Goal: Task Accomplishment & Management: Manage account settings

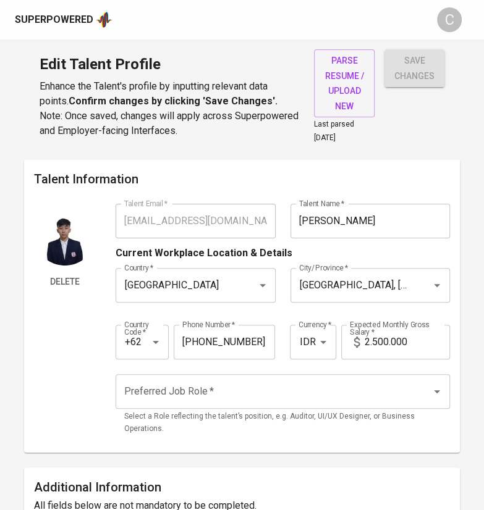
click at [62, 339] on div "Delete" at bounding box center [65, 323] width 62 height 239
click at [372, 338] on input "2.500.000" at bounding box center [406, 342] width 85 height 35
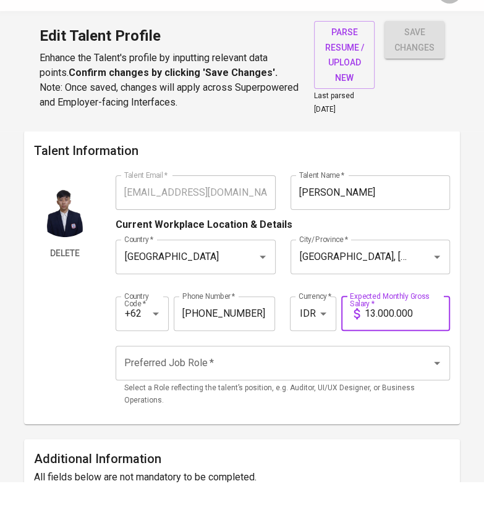
type input "13.000.000"
click at [272, 386] on input "Preferred Job Role   *" at bounding box center [265, 391] width 289 height 23
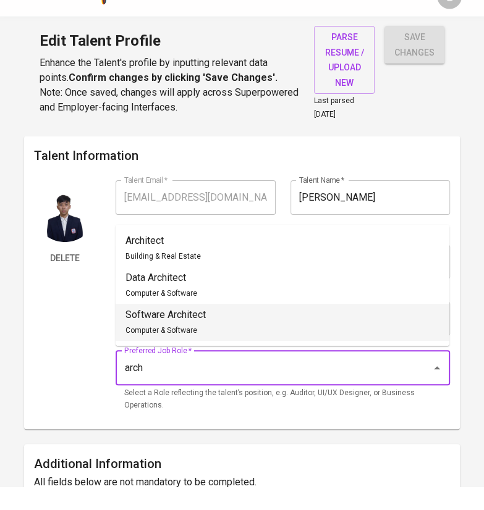
click at [211, 345] on li "Software Architect Computer & Software" at bounding box center [283, 345] width 334 height 37
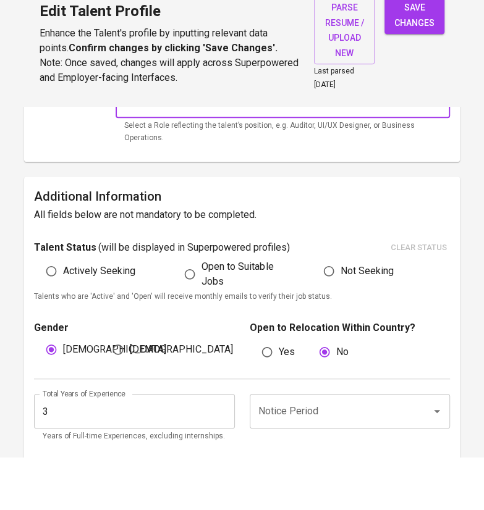
scroll to position [243, 0]
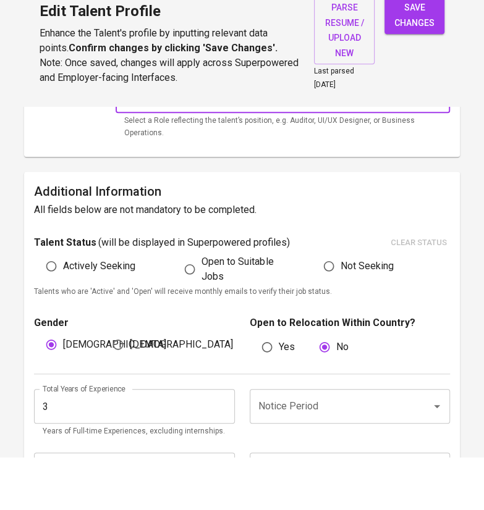
type input "Software Architect"
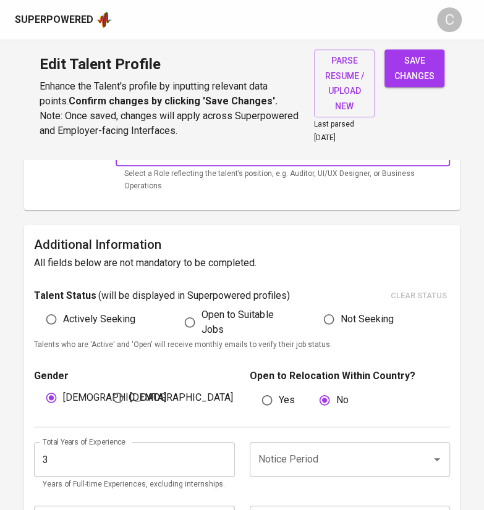
click at [65, 457] on input "3" at bounding box center [134, 459] width 200 height 35
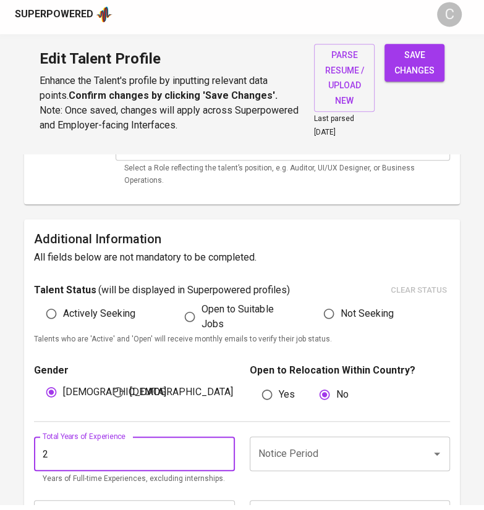
type input "2"
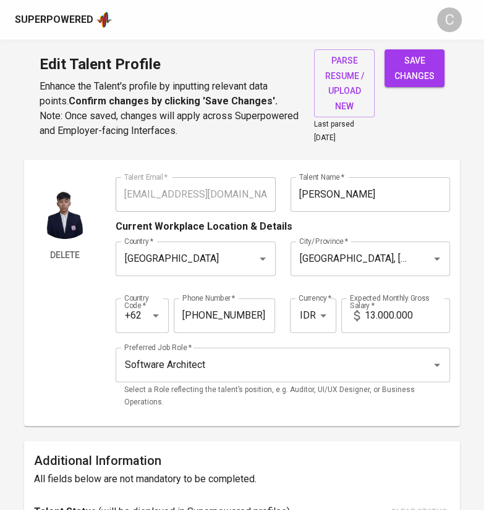
scroll to position [30, 0]
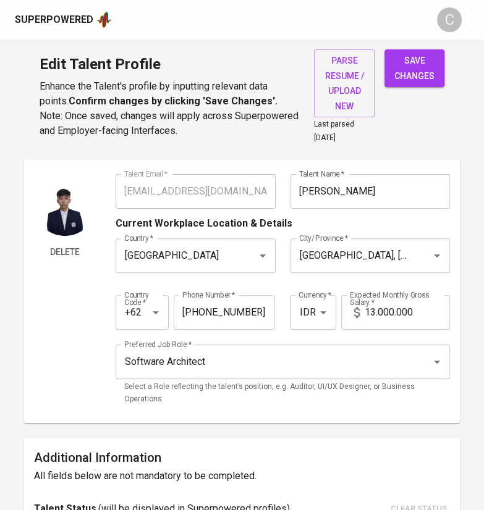
click at [372, 313] on input "13.000.000" at bounding box center [406, 312] width 85 height 35
type input "12.000.000"
click at [39, 395] on div "Delete" at bounding box center [65, 293] width 62 height 239
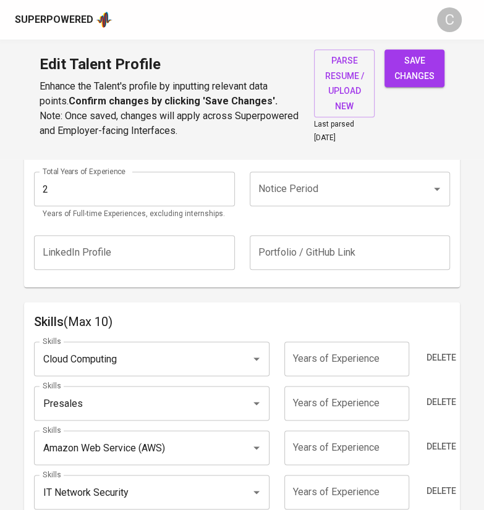
scroll to position [480, 0]
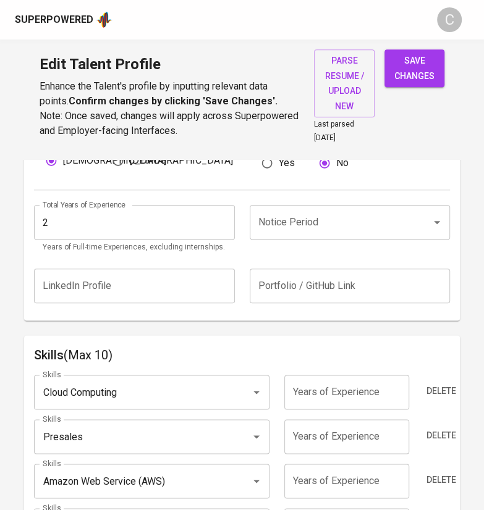
click at [313, 214] on input "Notice Period" at bounding box center [332, 222] width 154 height 23
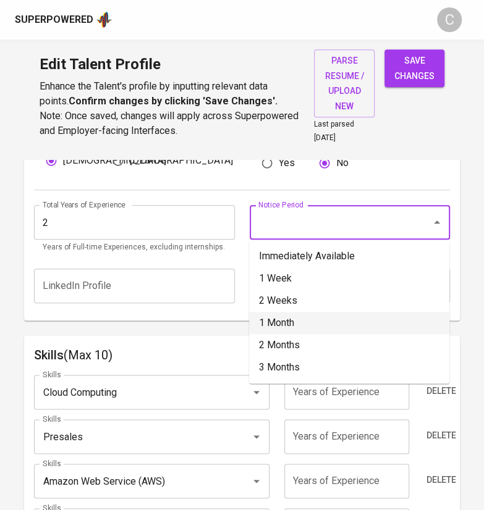
click at [300, 319] on li "1 Month" at bounding box center [349, 323] width 200 height 22
type input "1 Month"
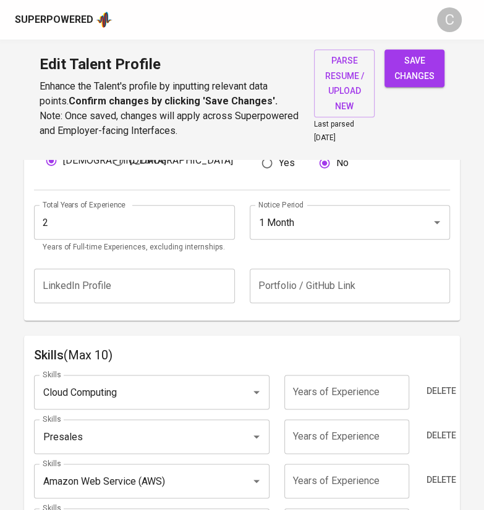
click at [304, 392] on input "number" at bounding box center [346, 392] width 125 height 35
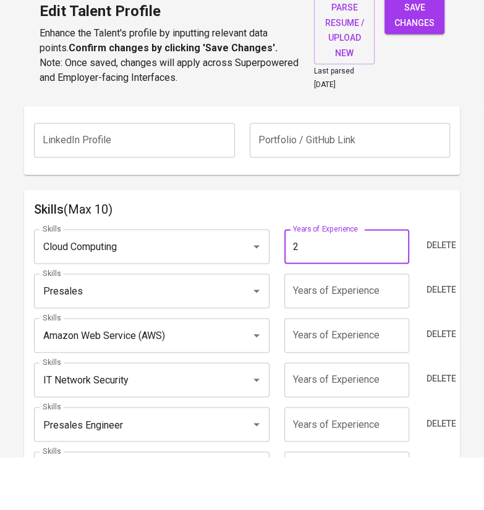
scroll to position [580, 0]
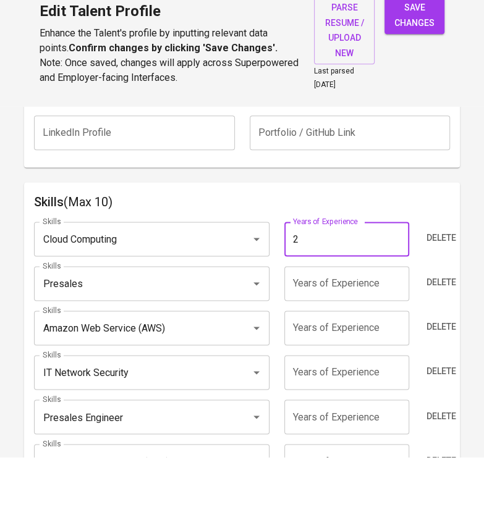
type input "2"
click at [363, 349] on input "number" at bounding box center [346, 336] width 125 height 35
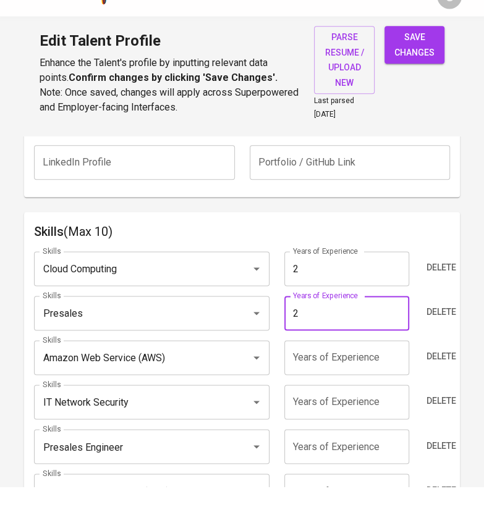
type input "2"
click at [339, 384] on input "number" at bounding box center [346, 381] width 125 height 35
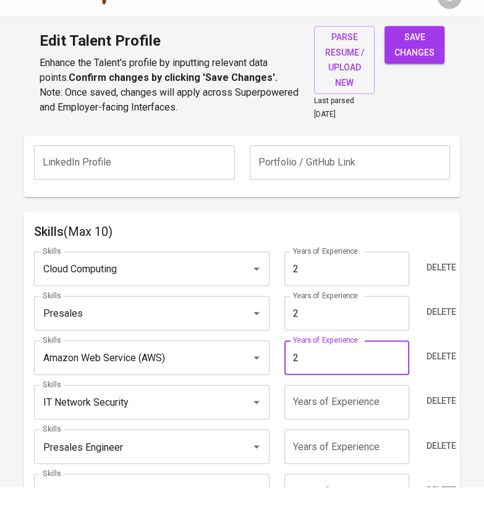
type input "2"
click at [341, 428] on input "number" at bounding box center [346, 425] width 125 height 35
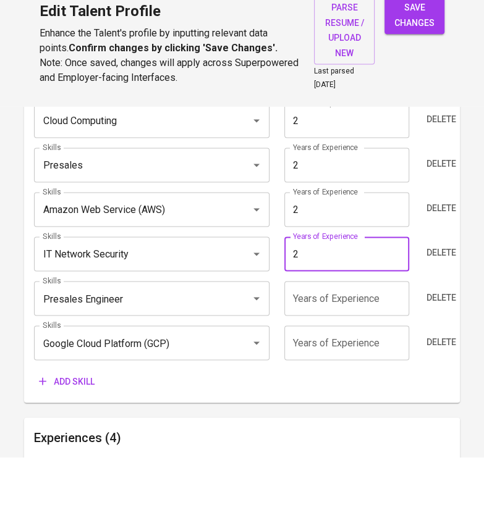
scroll to position [700, 0]
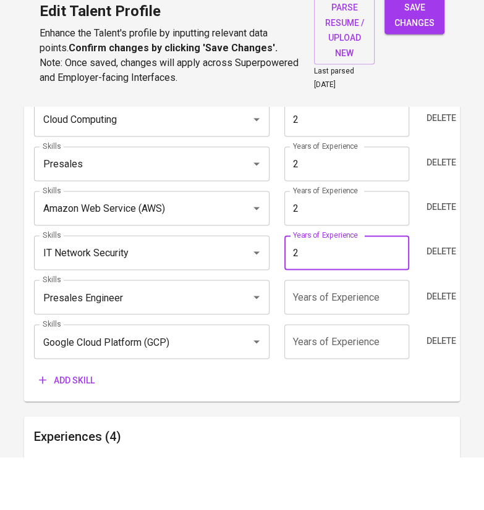
type input "2"
click at [351, 352] on input "number" at bounding box center [346, 350] width 125 height 35
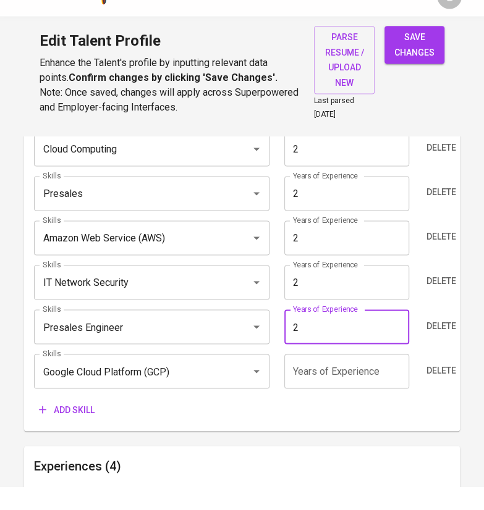
type input "2"
click at [346, 394] on input "number" at bounding box center [346, 394] width 125 height 35
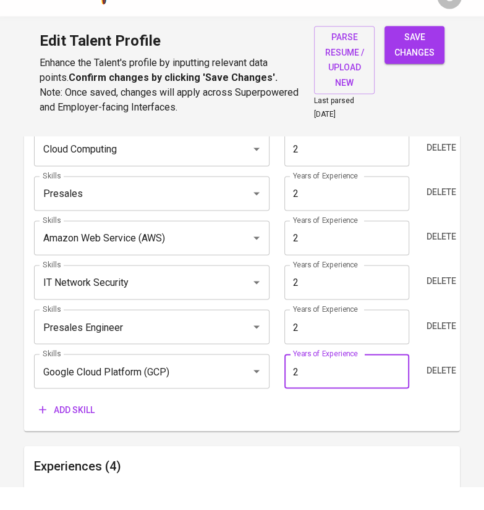
type input "2"
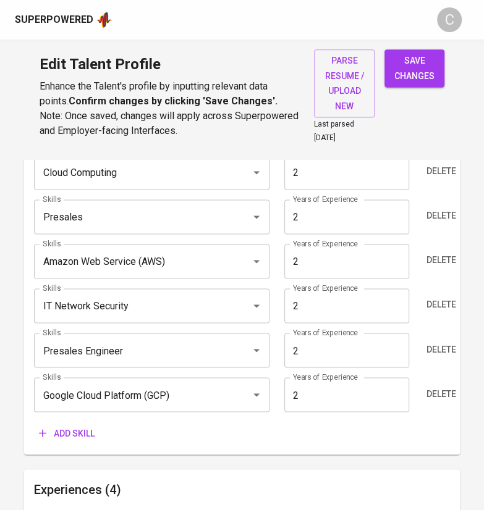
click at [69, 426] on span "Add skill" at bounding box center [67, 433] width 56 height 15
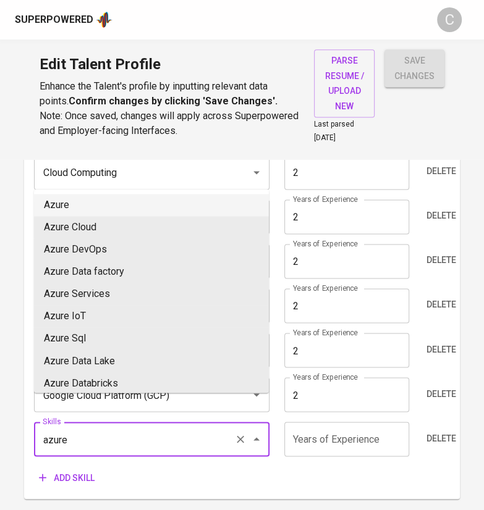
click at [85, 204] on li "Azure" at bounding box center [151, 205] width 235 height 22
type input "Azure"
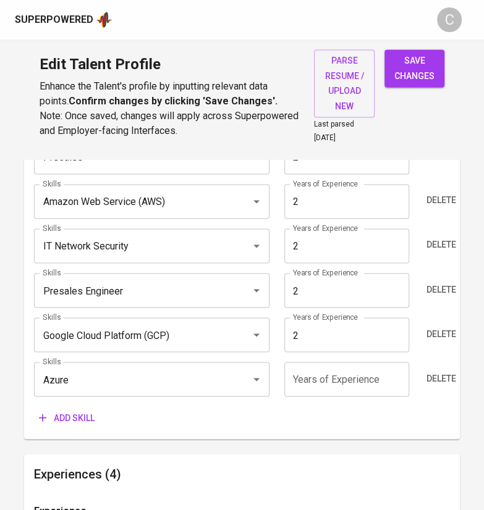
scroll to position [762, 0]
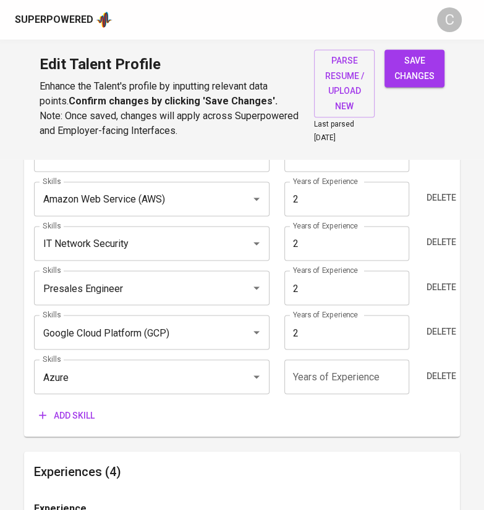
click at [81, 408] on span "Add skill" at bounding box center [67, 415] width 56 height 15
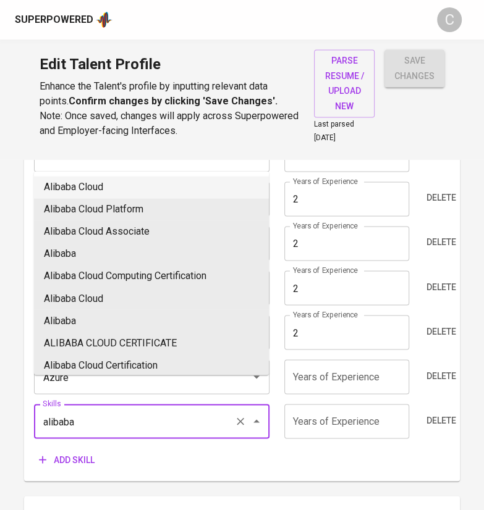
click at [64, 189] on li "Alibaba Cloud" at bounding box center [151, 187] width 235 height 22
type input "Alibaba Cloud"
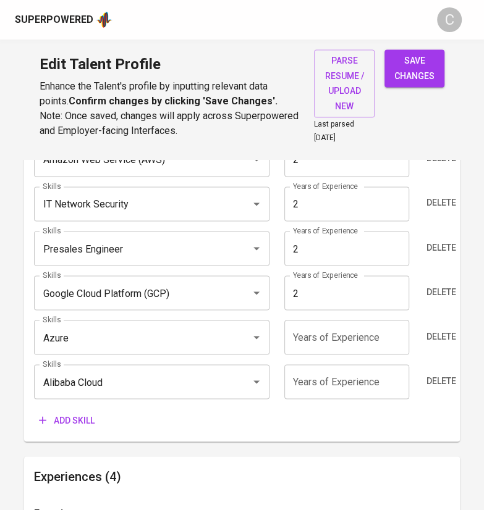
scroll to position [804, 0]
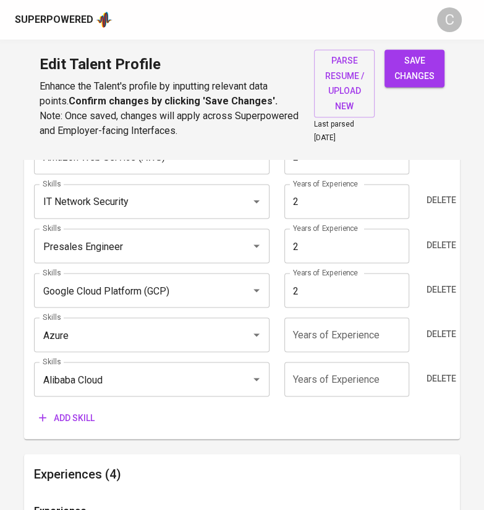
click at [81, 428] on div "Skills (Max 10) Skills Cloud Computing Skills Years of Experience 2 Years of Ex…" at bounding box center [242, 225] width 436 height 428
click at [69, 403] on div "Skills Cloud Computing Skills Years of Experience 2 Years of Experience Delete …" at bounding box center [242, 235] width 416 height 389
click at [74, 414] on span "Add skill" at bounding box center [67, 417] width 56 height 15
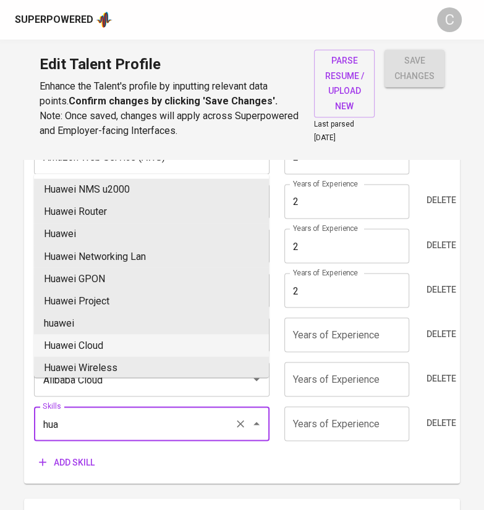
click at [136, 343] on li "Huawei Cloud" at bounding box center [151, 345] width 235 height 22
type input "Huawei Cloud"
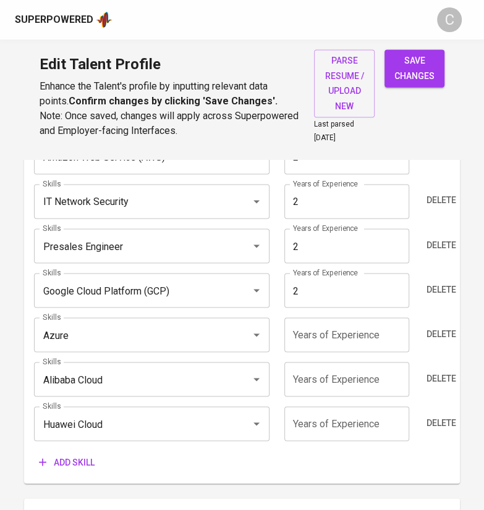
click at [332, 328] on input "number" at bounding box center [346, 335] width 125 height 35
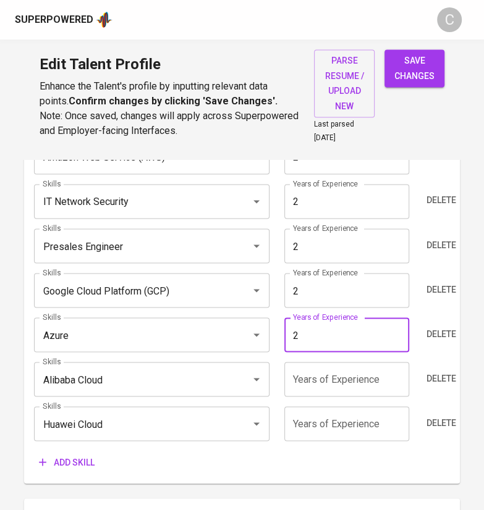
type input "2"
click at [331, 373] on input "number" at bounding box center [346, 379] width 125 height 35
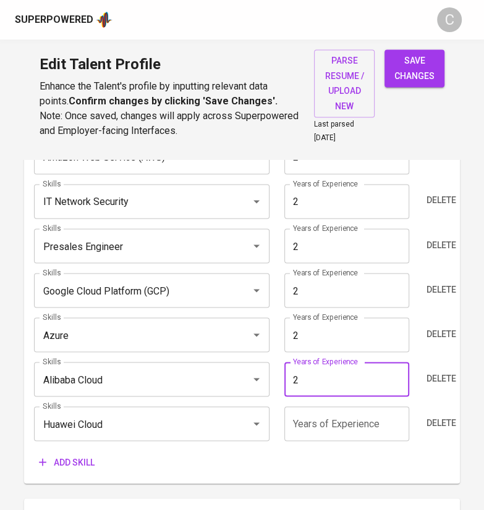
type input "2"
click at [319, 423] on input "number" at bounding box center [346, 424] width 125 height 35
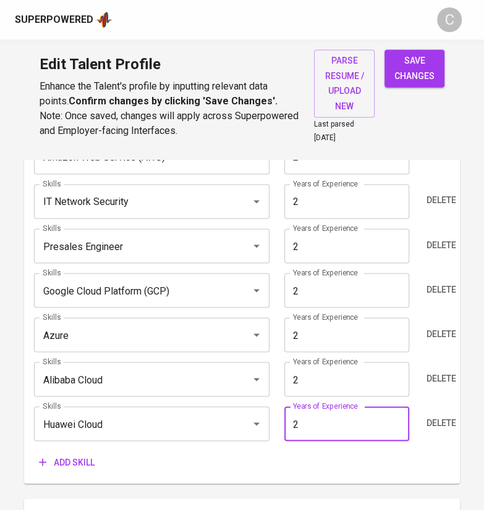
type input "2"
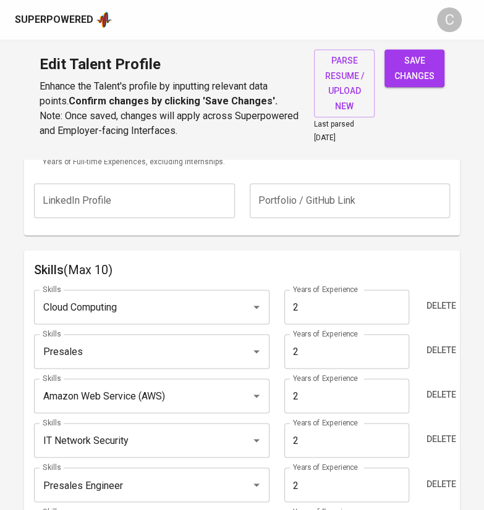
scroll to position [556, 0]
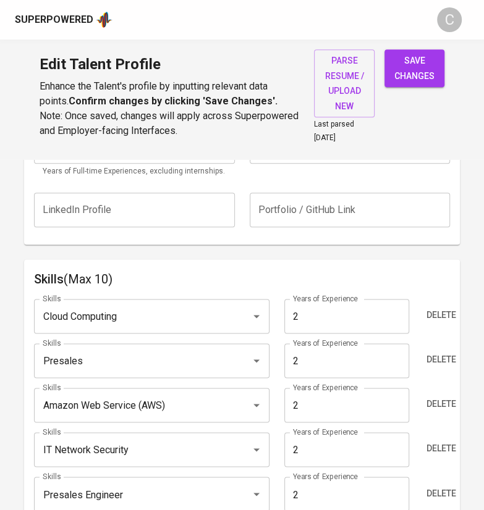
click at [415, 69] on span "save changes" at bounding box center [414, 68] width 40 height 30
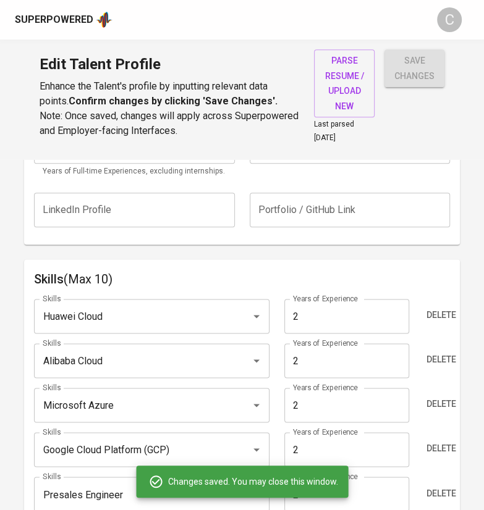
type input "Huawei Cloud"
type input "Alibaba Cloud"
type input "Microsoft Azure"
type input "Google Cloud Platform (GCP)"
type input "IT Network Security"
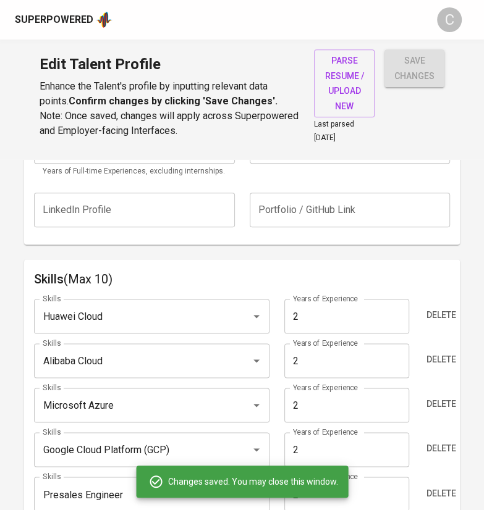
type input "Amazon Web Service (AWS)"
type input "Presales"
type input "Cloud Computing"
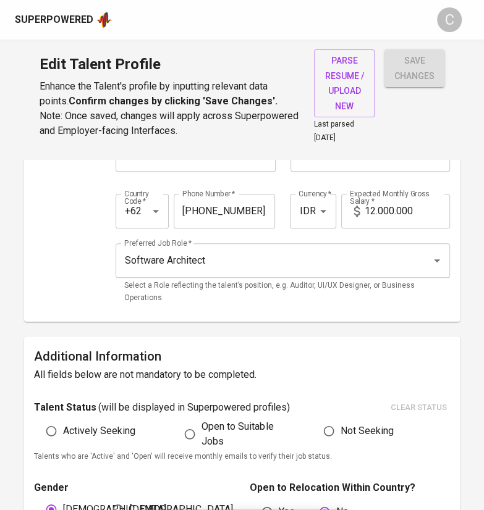
scroll to position [0, 0]
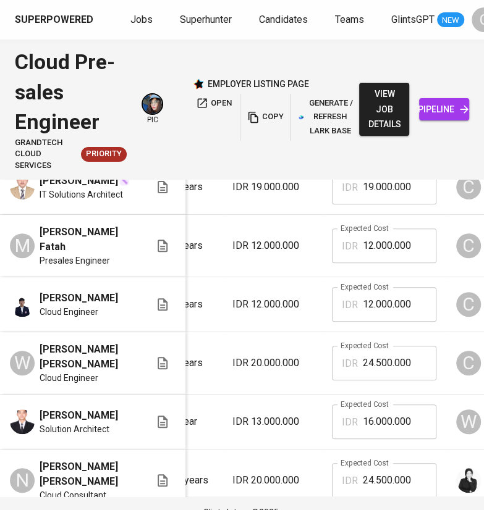
scroll to position [171, 165]
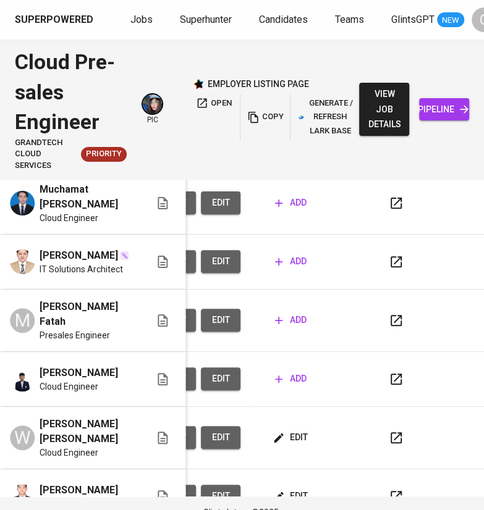
click at [297, 431] on span "edit" at bounding box center [291, 437] width 33 height 15
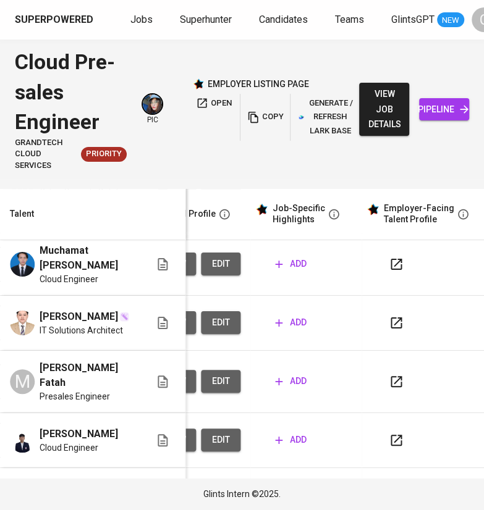
click at [289, 491] on span "edit" at bounding box center [291, 498] width 33 height 15
click at [299, 432] on span "add" at bounding box center [291, 439] width 32 height 15
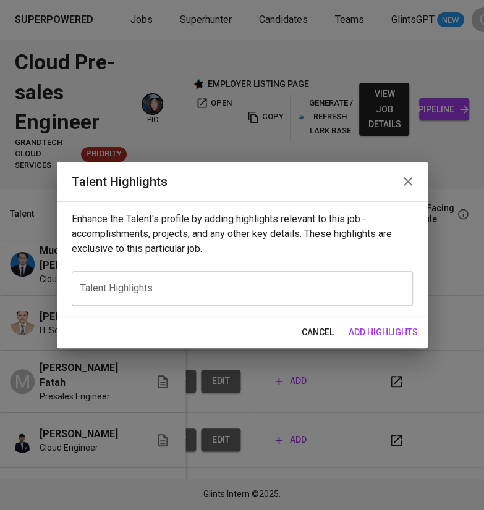
click at [248, 290] on textarea at bounding box center [242, 288] width 324 height 12
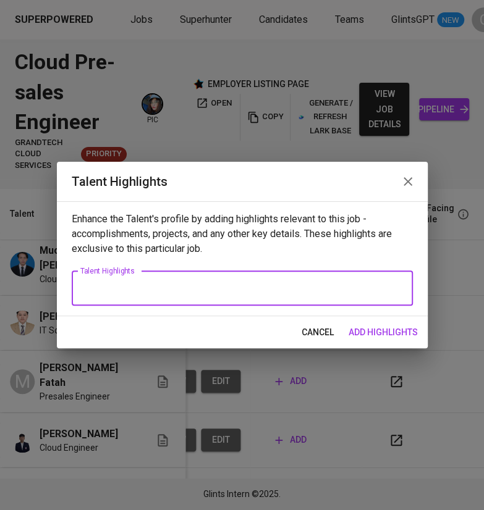
paste textarea "Here’s a polished career highlight for **Gary** in 2–3 paragraphs, aligned with…"
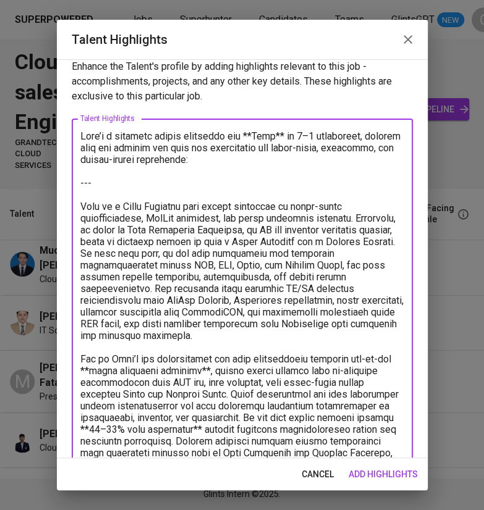
scroll to position [4, 0]
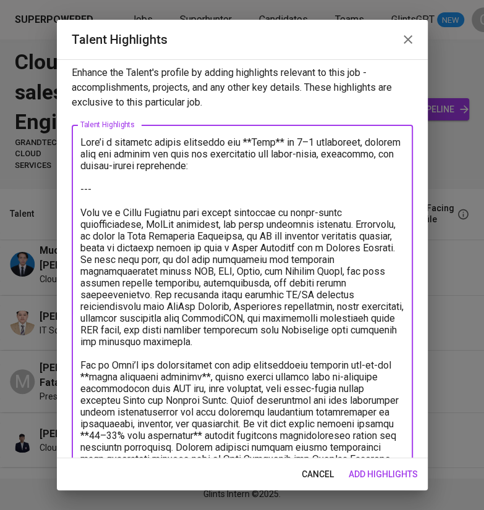
click at [133, 192] on textarea at bounding box center [242, 413] width 324 height 552
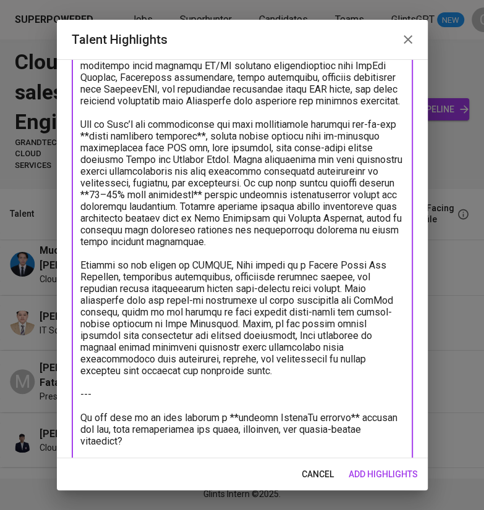
scroll to position [0, 0]
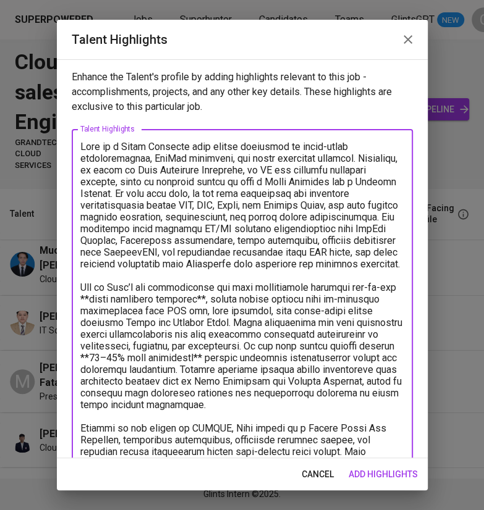
click at [106, 305] on textarea at bounding box center [242, 381] width 324 height 481
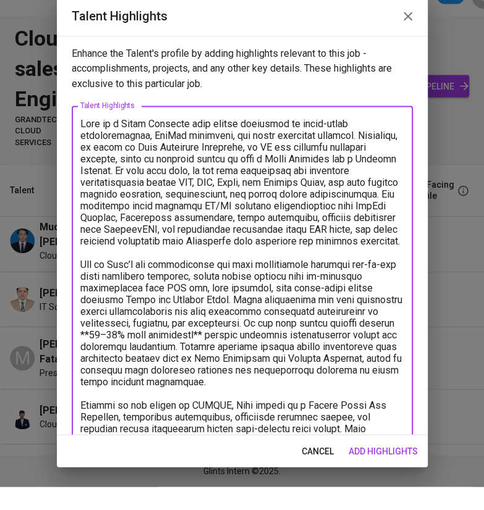
click at [271, 321] on textarea at bounding box center [242, 381] width 324 height 481
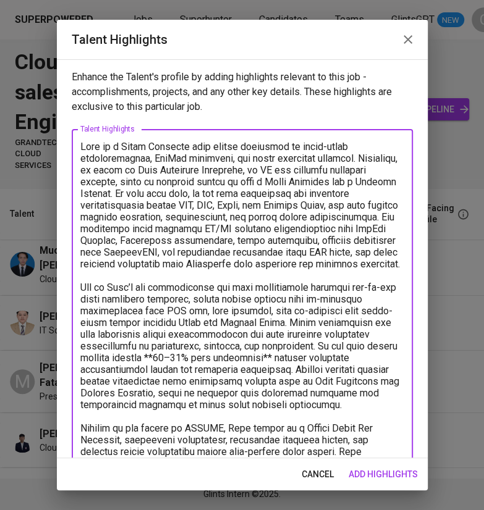
click at [190, 382] on textarea at bounding box center [242, 381] width 324 height 481
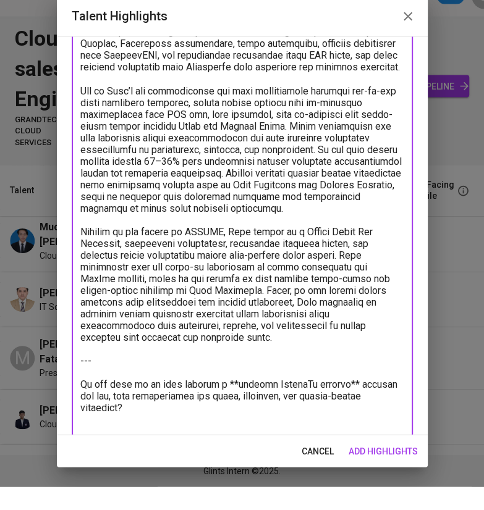
scroll to position [185, 0]
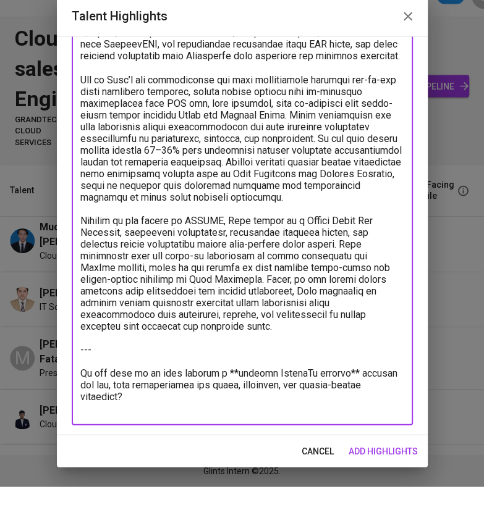
click at [399, 422] on textarea at bounding box center [242, 196] width 324 height 481
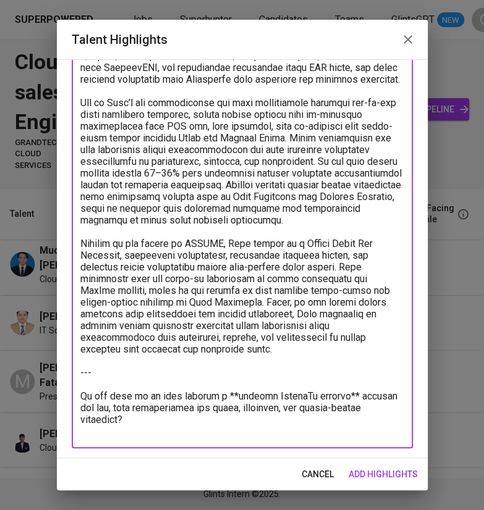
click at [290, 413] on textarea at bounding box center [242, 196] width 324 height 481
click at [85, 381] on textarea at bounding box center [242, 196] width 324 height 481
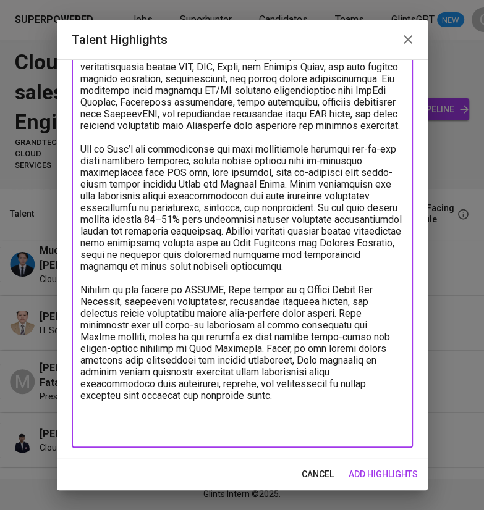
scroll to position [138, 0]
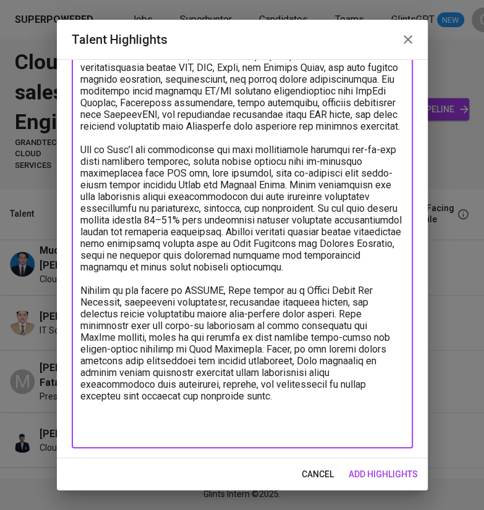
click at [116, 269] on textarea at bounding box center [242, 220] width 324 height 434
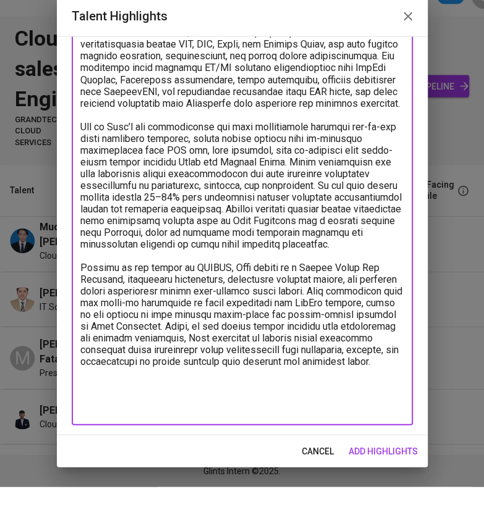
click at [135, 430] on textarea at bounding box center [242, 220] width 324 height 434
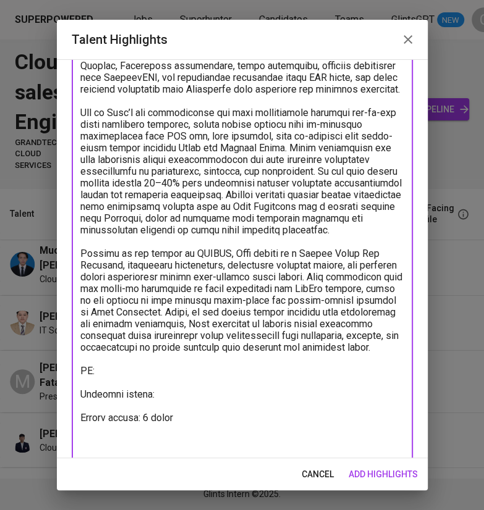
scroll to position [187, 0]
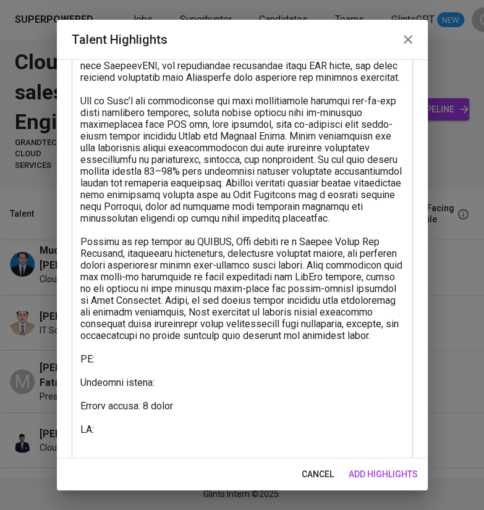
click at [148, 445] on textarea at bounding box center [242, 206] width 324 height 505
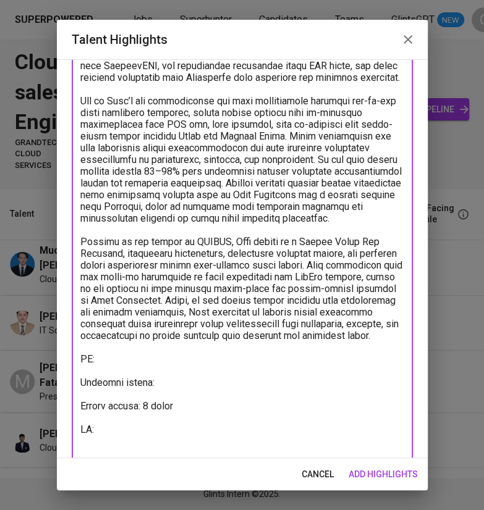
click at [140, 446] on textarea at bounding box center [242, 206] width 324 height 505
paste textarea "https://glints.sg.larksuite.com/minutes/obsgams9w113fw7884rcl238"
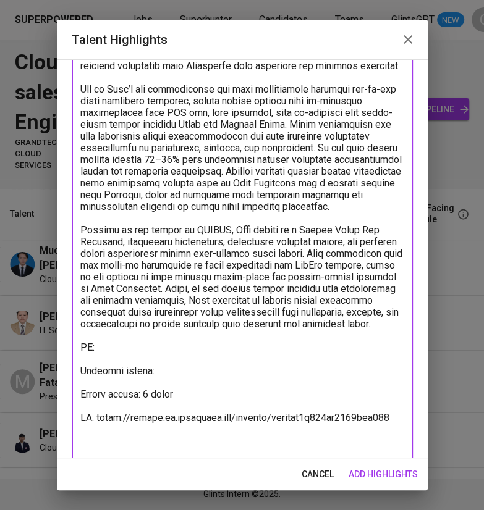
click at [135, 372] on textarea at bounding box center [242, 201] width 324 height 516
paste textarea "https://glints.sg.larksuite.com/wiki/ZNDlwRVuYiW7Slk6xmPlycLegzf?from=from_copy…"
type textarea "Gary is a Cloud Engineer with strong expertise in multi-cloud infrastructure, D…"
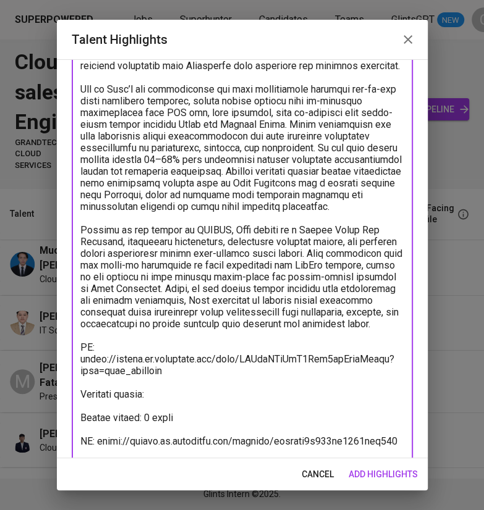
scroll to position [243, 0]
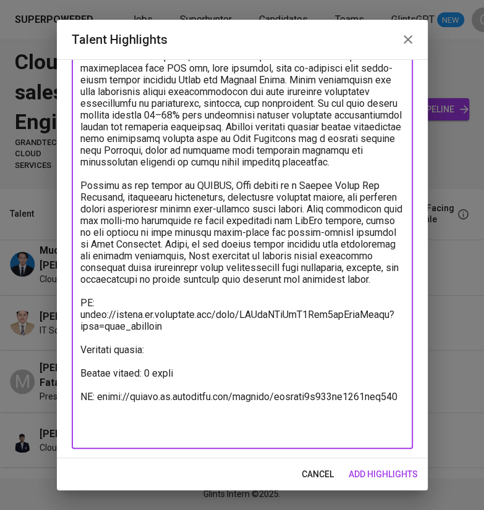
click at [380, 467] on span "add highlights" at bounding box center [382, 474] width 69 height 15
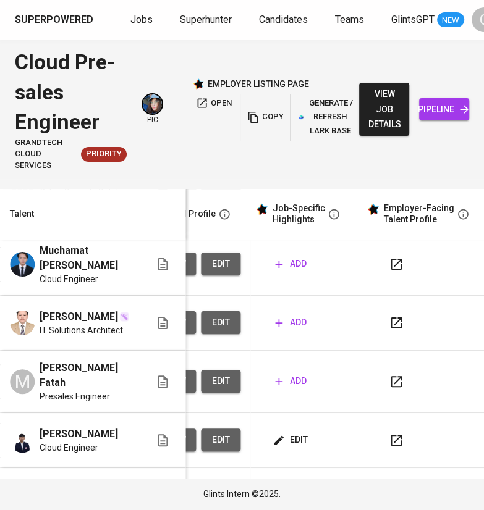
click at [93, 427] on span "Gary Wahyudi" at bounding box center [79, 434] width 78 height 15
click at [306, 370] on button "add" at bounding box center [290, 381] width 41 height 23
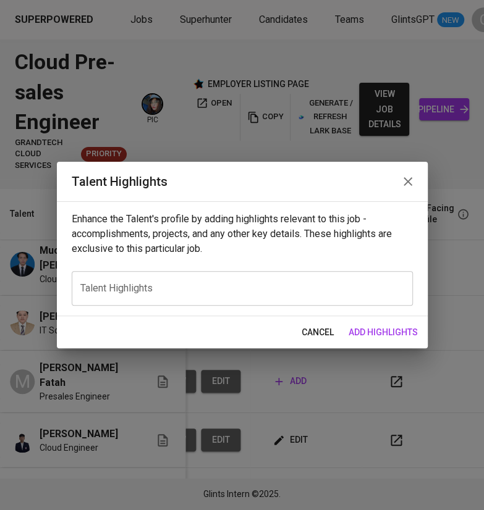
click at [291, 280] on div "x Talent Highlights" at bounding box center [242, 288] width 341 height 35
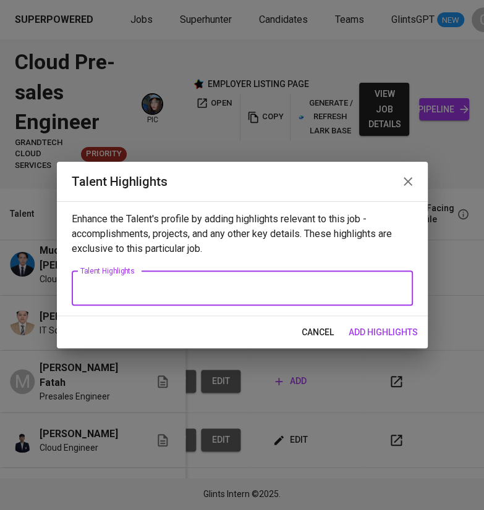
paste textarea "Here’s a refined **career highlight for Fatah** in 2–3 paragraphs, aligned with…"
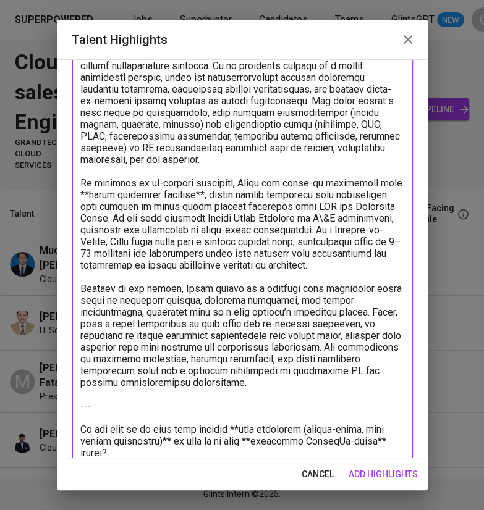
scroll to position [0, 0]
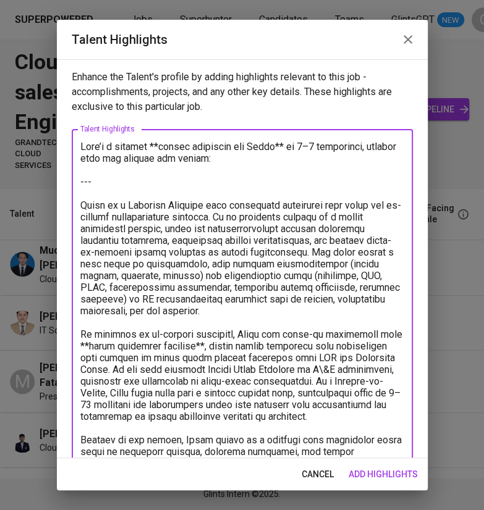
click at [104, 182] on textarea at bounding box center [242, 376] width 324 height 470
drag, startPoint x: 104, startPoint y: 182, endPoint x: 65, endPoint y: 149, distance: 51.7
click at [65, 149] on div "Enhance the Talent's profile by adding highlights relevant to this job - accomp…" at bounding box center [242, 258] width 371 height 399
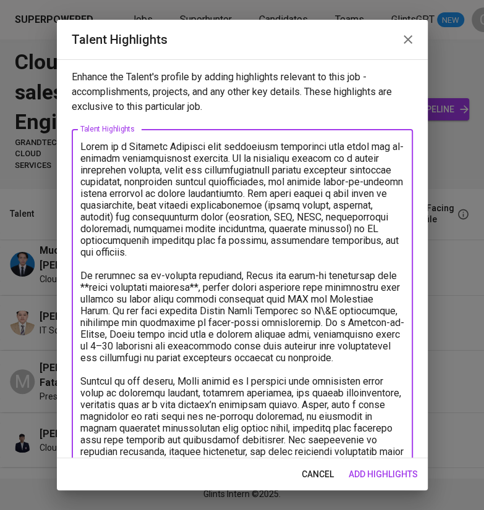
click at [85, 286] on textarea at bounding box center [242, 346] width 324 height 411
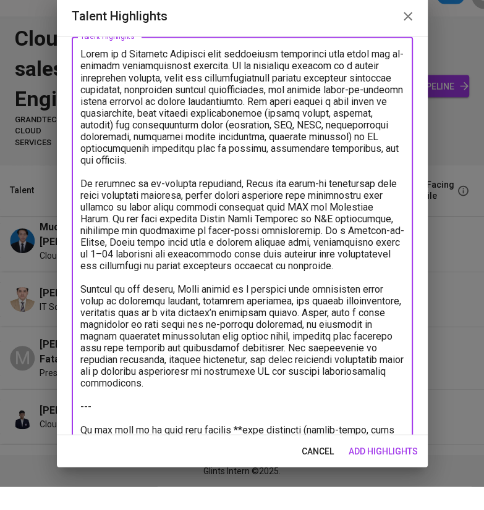
scroll to position [93, 0]
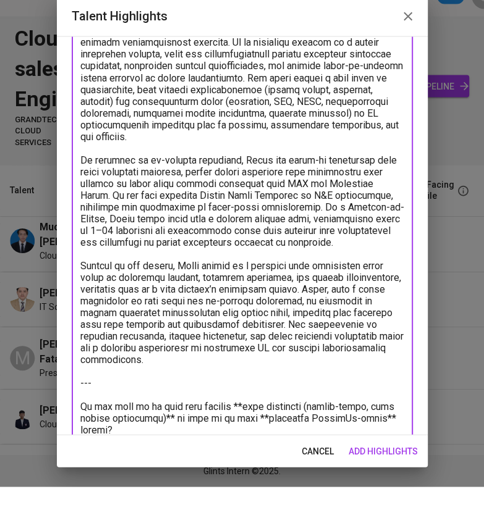
drag, startPoint x: 397, startPoint y: 444, endPoint x: 76, endPoint y: 405, distance: 322.9
click at [77, 405] on div "x Talent Highlights" at bounding box center [242, 253] width 341 height 434
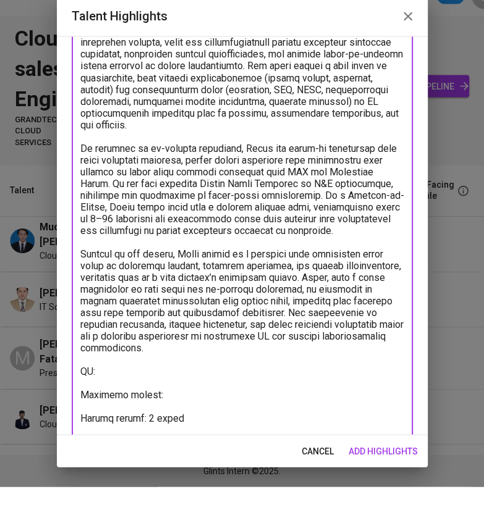
scroll to position [116, 0]
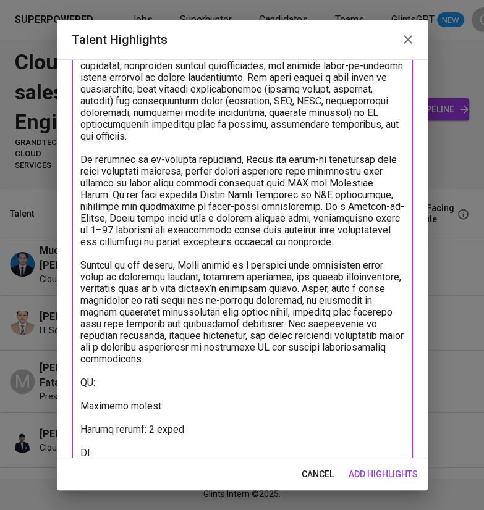
click at [115, 441] on textarea at bounding box center [242, 248] width 324 height 446
click at [118, 454] on textarea at bounding box center [242, 248] width 324 height 446
paste textarea "https://glints.sg.larksuite.com/minutes/obsgmfn5as1r97vx453565bn"
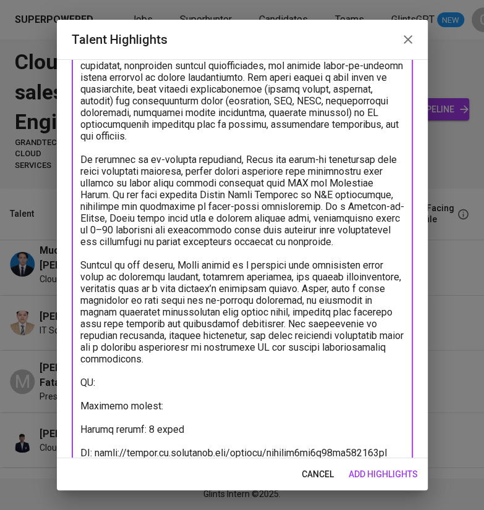
click at [198, 0] on html "Superpowered Jobs Superhunter Candidates Teams GlintsGPT NEW C Cloud Pre-sales …" at bounding box center [242, 255] width 484 height 510
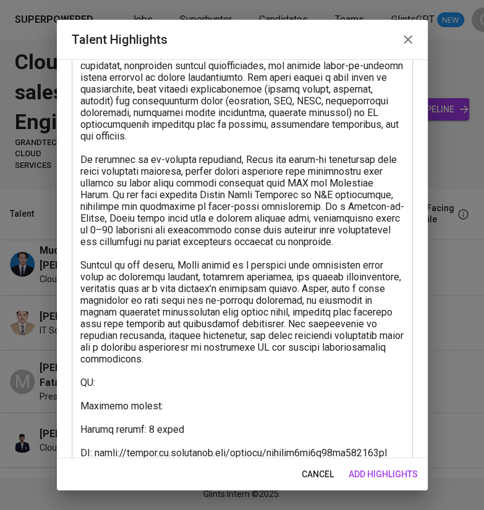
click at [114, 376] on textarea at bounding box center [242, 248] width 324 height 446
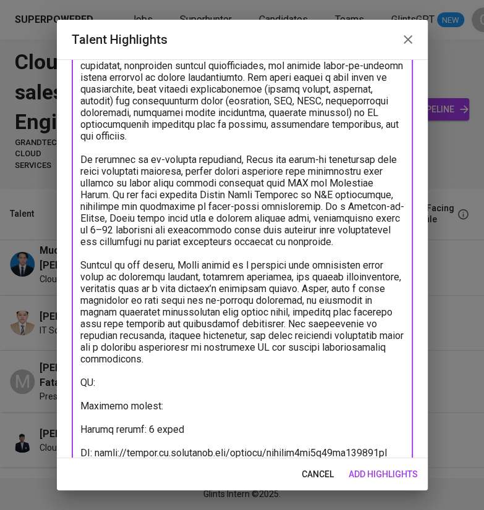
paste textarea "https://glints.sg.larksuite.com/wiki/SNJpwVQnSiz7Vnka9lRlyjvxgzh?from=from_copy…"
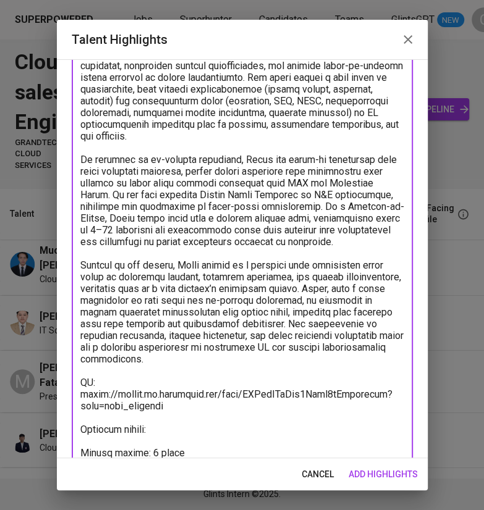
scroll to position [161, 0]
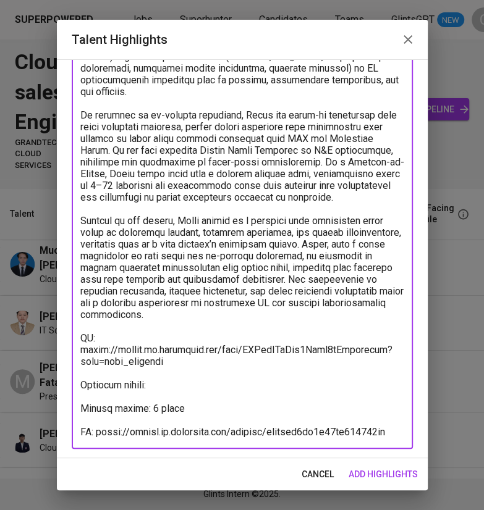
type textarea "Fatah is a Presales Engineer with experience supporting both cloud and on-premi…"
click at [384, 470] on span "add highlights" at bounding box center [382, 474] width 69 height 15
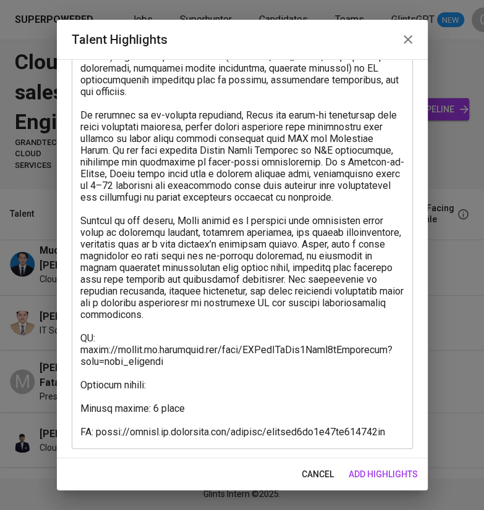
click at [371, 474] on span "add highlights" at bounding box center [382, 474] width 69 height 15
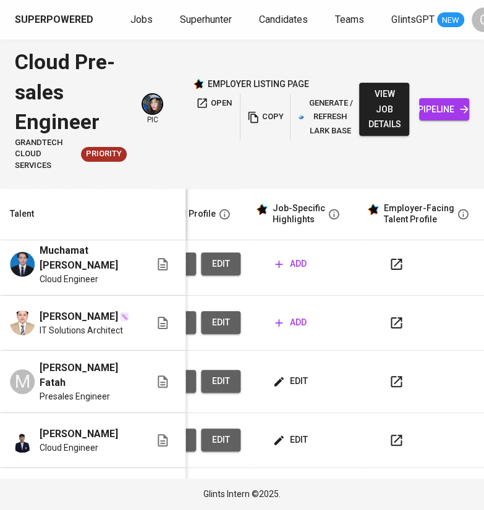
click at [289, 311] on button "add" at bounding box center [290, 322] width 41 height 23
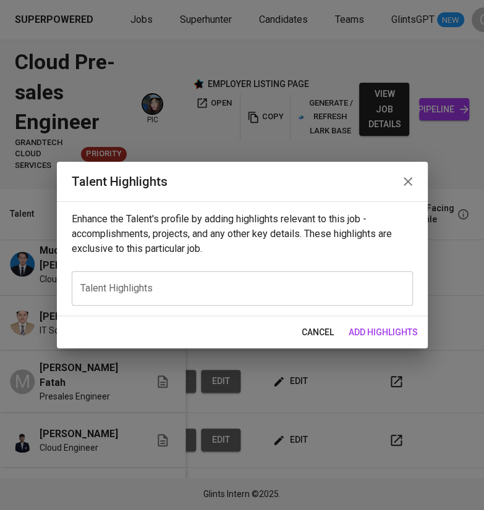
click at [204, 299] on div "x Talent Highlights" at bounding box center [242, 288] width 341 height 35
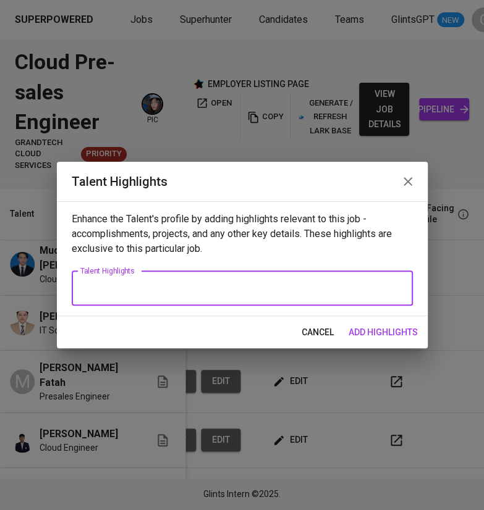
paste textarea "Here’s a refined career highlight for **Ekky**, aligned with the information yo…"
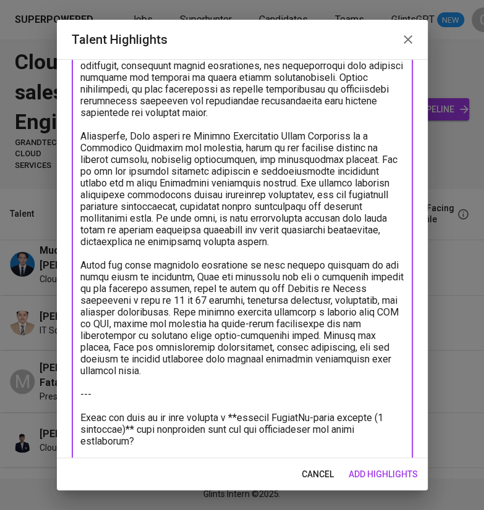
click at [204, 299] on textarea at bounding box center [242, 201] width 324 height 516
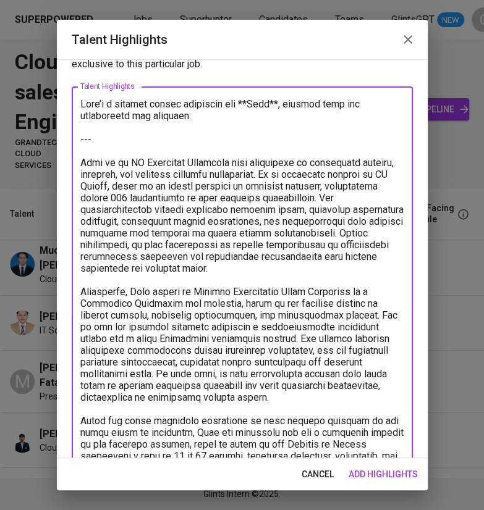
scroll to position [40, 0]
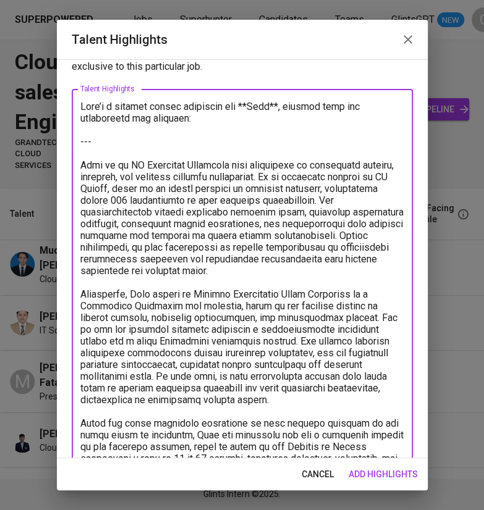
click at [134, 141] on textarea at bounding box center [242, 359] width 324 height 516
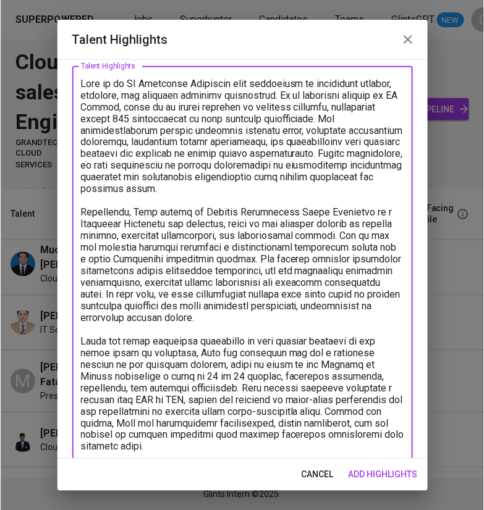
scroll to position [59, 0]
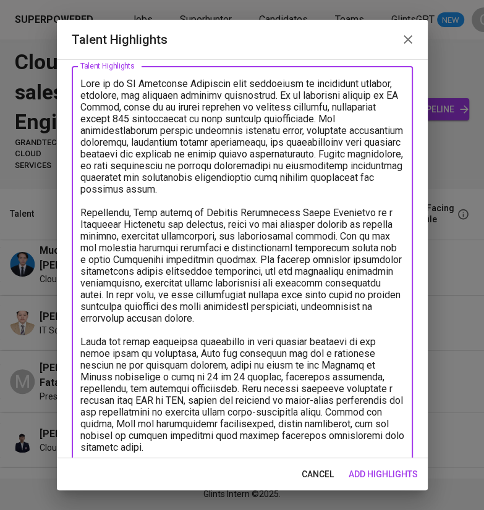
click at [173, 378] on textarea at bounding box center [242, 313] width 324 height 470
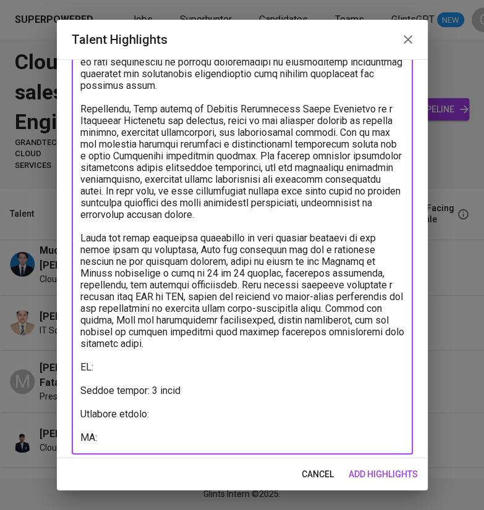
scroll to position [173, 0]
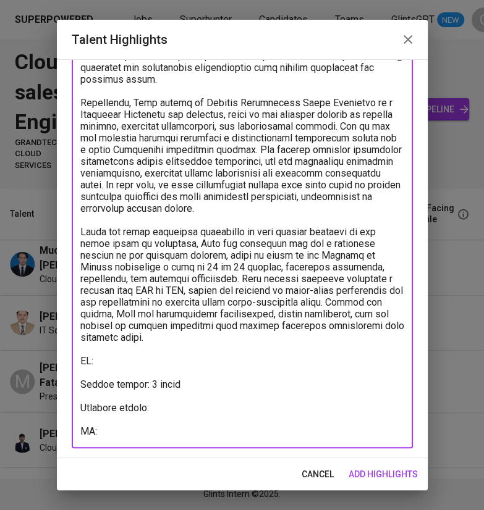
click at [127, 358] on textarea at bounding box center [242, 203] width 324 height 470
paste textarea "https://glints.sg.larksuite.com/wiki/K1o6wb8jFic2Ljk6UjPljgrMgke?from=from_copy…"
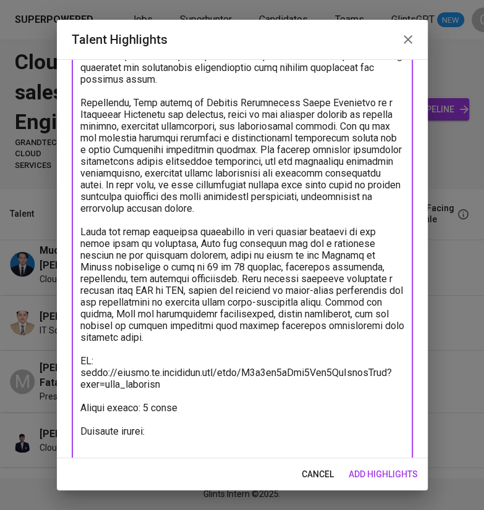
click at [119, 448] on textarea at bounding box center [242, 208] width 324 height 481
paste textarea "https://glints.sg.larksuite.com/minutes/obsgmf54g12o67iym253i558"
type textarea "Ekky is an IT Solutions Architect with experience in enterprise systems, presal…"
click at [395, 473] on span "add highlights" at bounding box center [382, 474] width 69 height 15
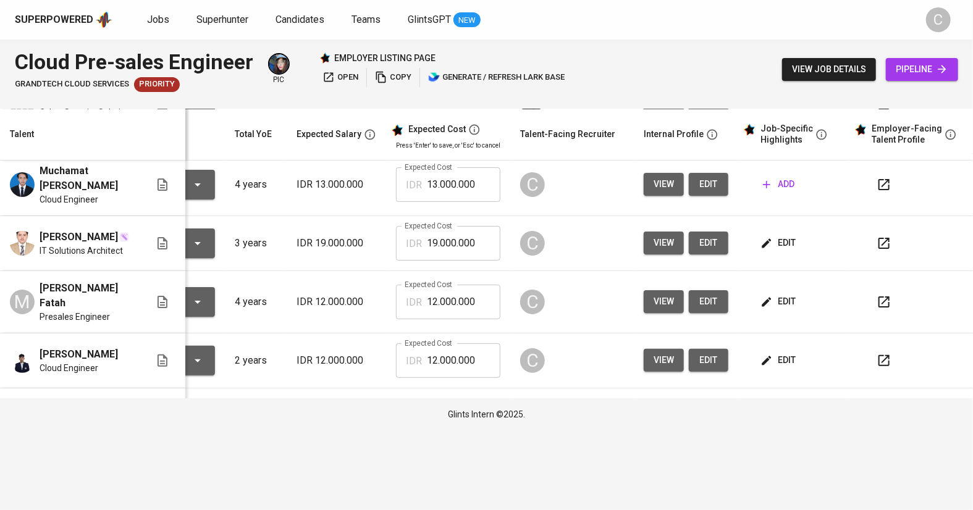
scroll to position [0, 93]
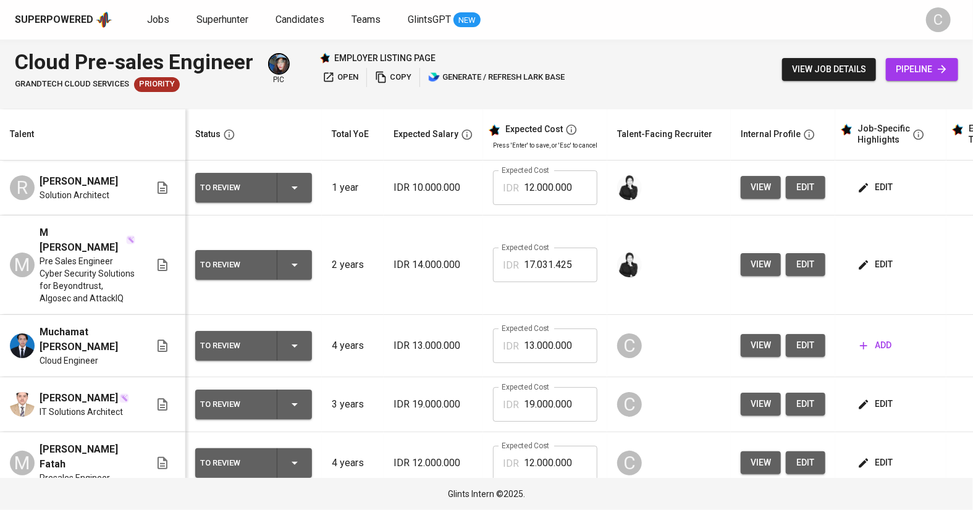
click at [754, 191] on span "view" at bounding box center [761, 187] width 20 height 15
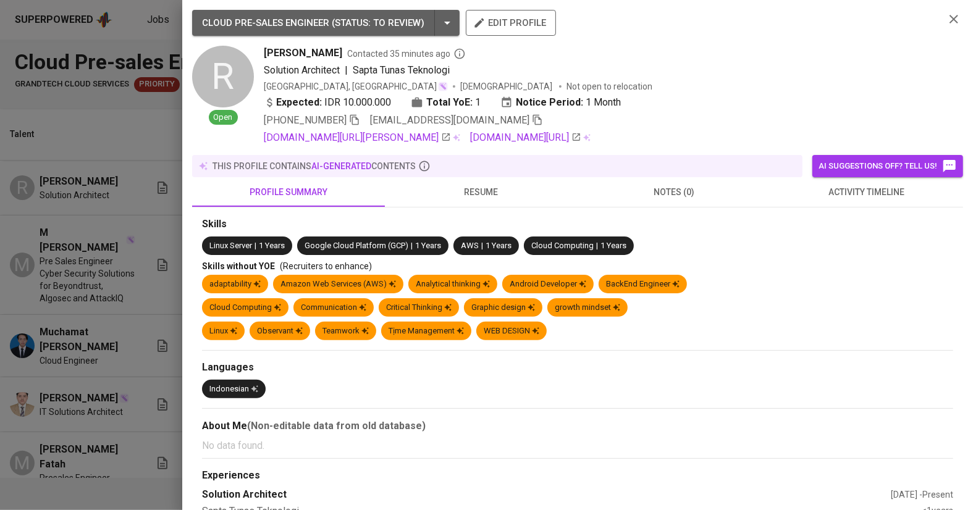
click at [486, 202] on button "resume" at bounding box center [481, 192] width 193 height 30
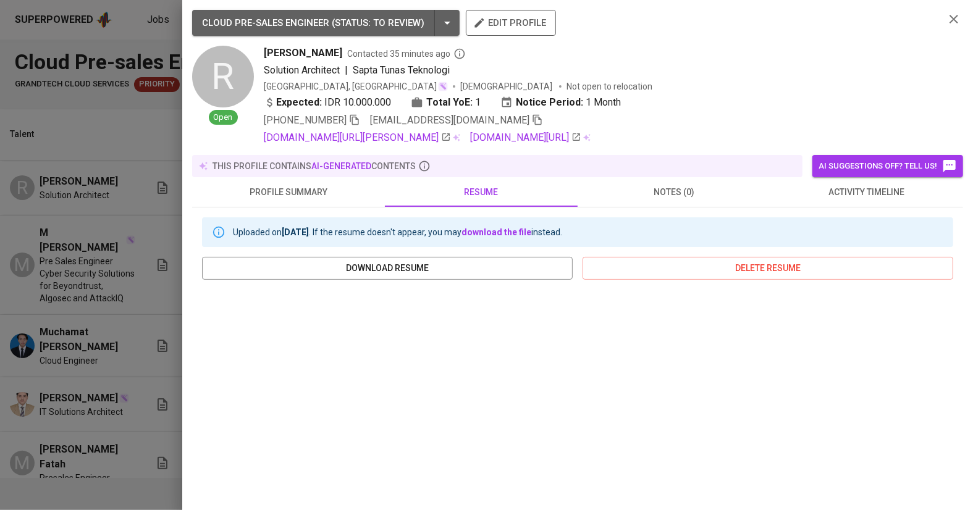
click at [74, 394] on div at bounding box center [486, 255] width 973 height 510
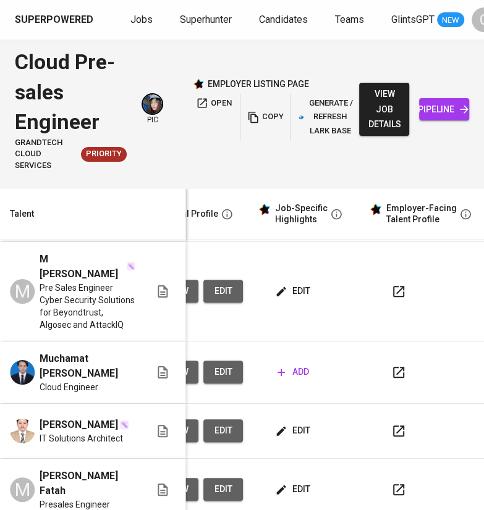
scroll to position [53, 585]
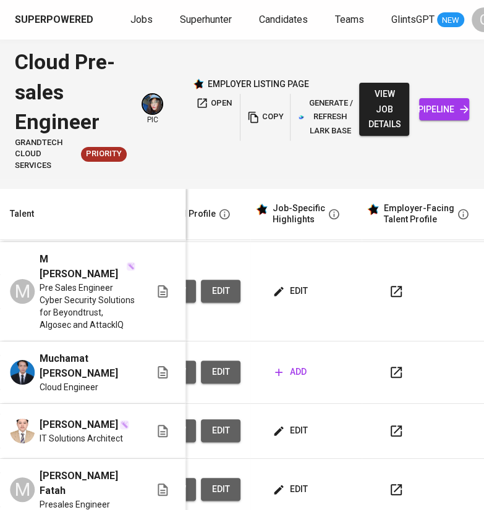
click at [280, 366] on icon "button" at bounding box center [278, 372] width 12 height 12
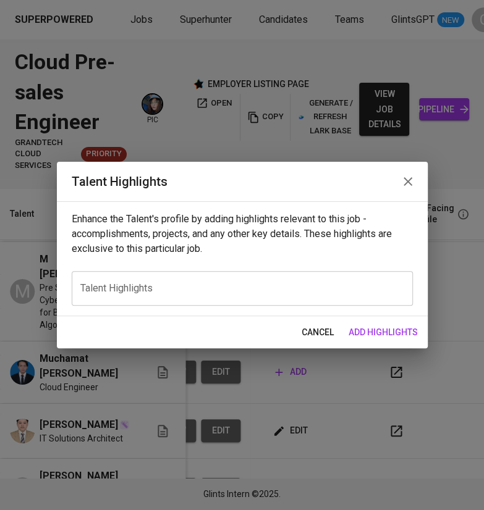
click at [208, 271] on div "x Talent Highlights" at bounding box center [242, 288] width 341 height 35
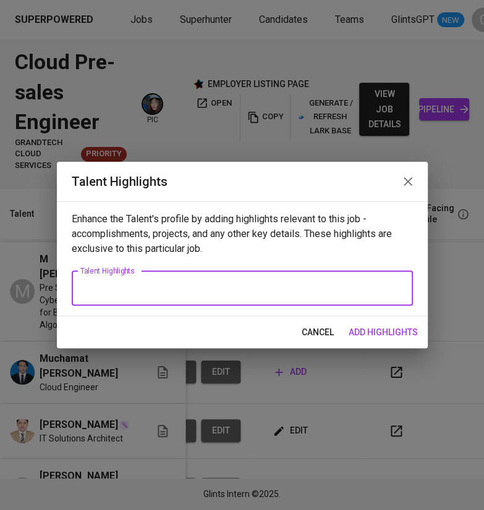
paste textarea "Here’s a refined career highlight for **Riyan**, aligned with the details you p…"
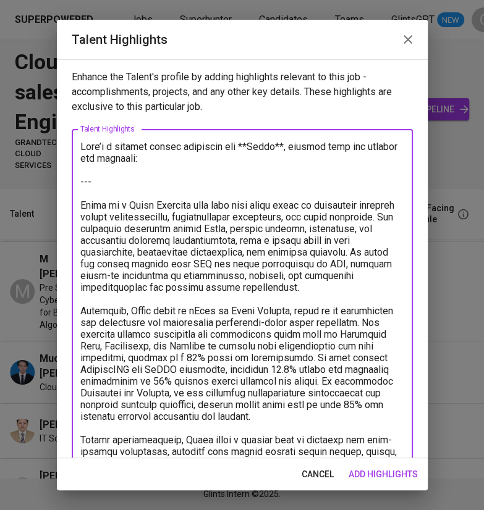
scroll to position [151, 0]
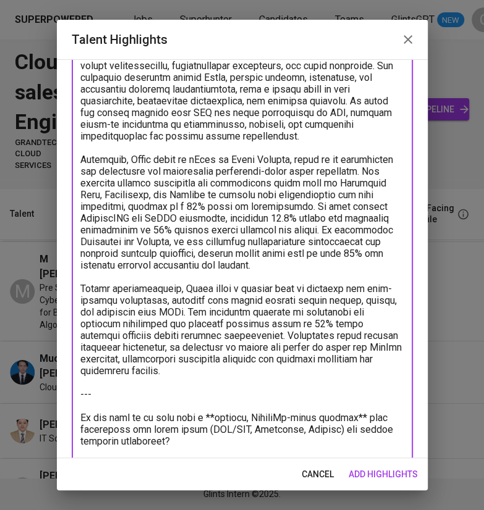
click at [192, 438] on textarea at bounding box center [242, 224] width 324 height 470
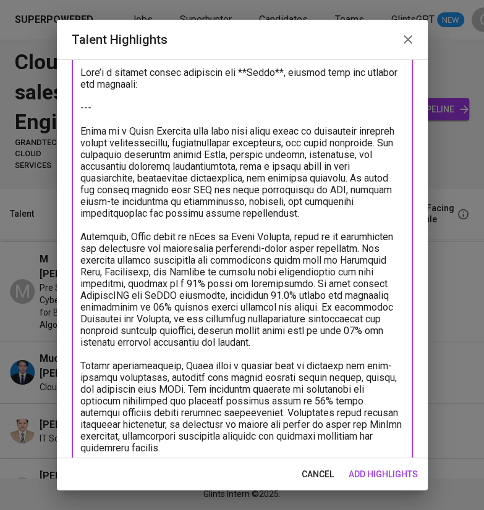
scroll to position [0, 0]
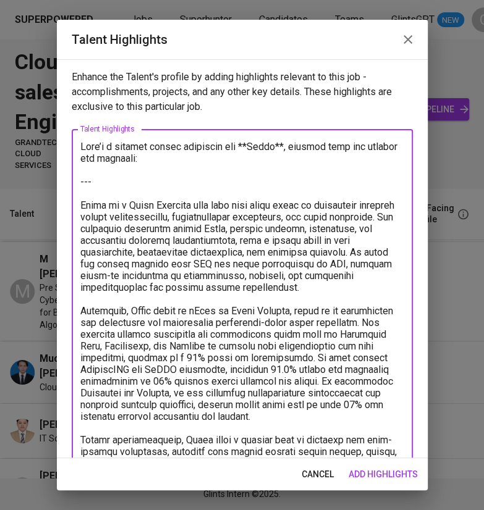
click at [129, 176] on textarea at bounding box center [242, 387] width 324 height 493
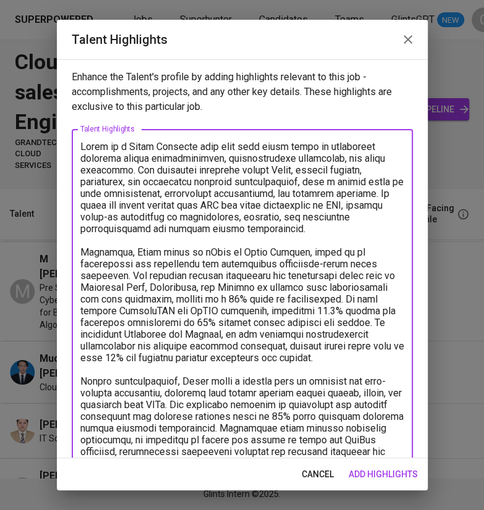
click at [222, 247] on textarea at bounding box center [242, 358] width 324 height 434
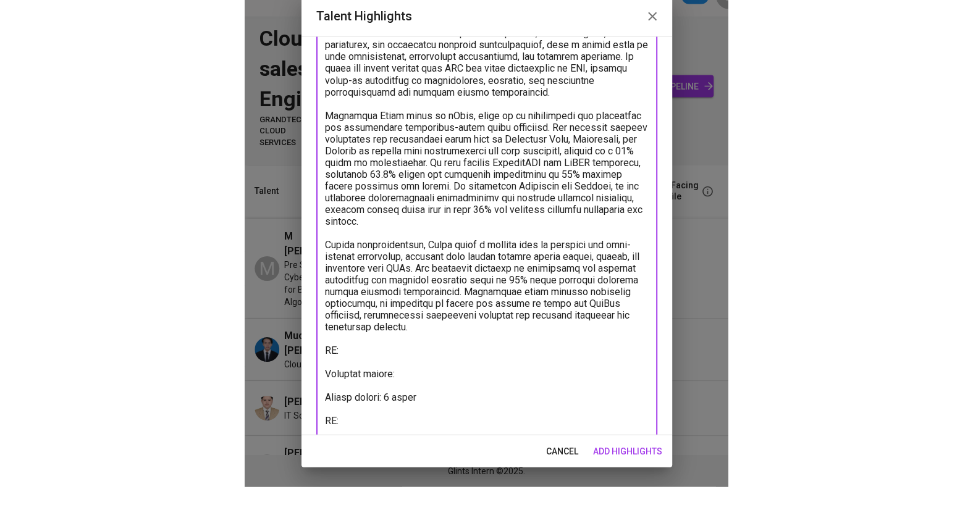
scroll to position [138, 0]
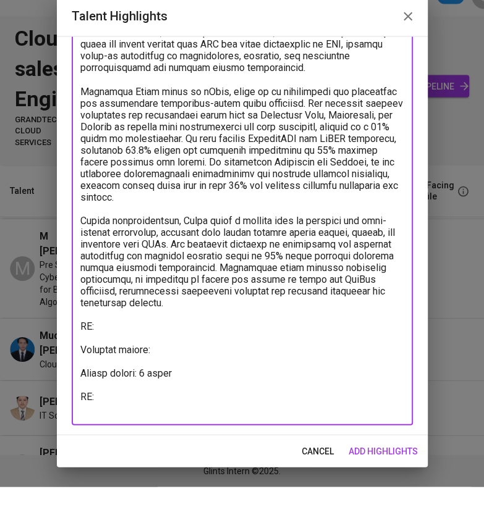
click at [111, 343] on textarea at bounding box center [242, 220] width 324 height 434
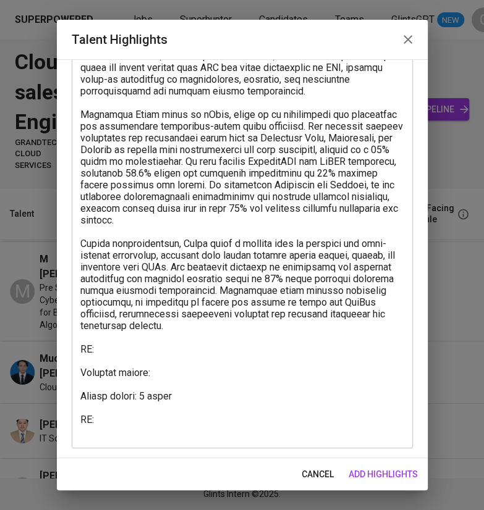
click at [130, 409] on textarea at bounding box center [242, 220] width 324 height 434
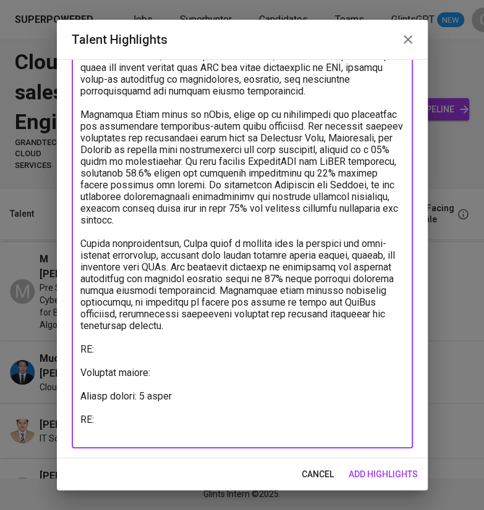
click at [124, 414] on textarea at bounding box center [242, 220] width 324 height 434
paste textarea "https://glints.sg.larksuite.com/minutes/obsg885523vk8y396pz33522"
click at [444, 0] on html "Superpowered Jobs Superhunter Candidates Teams GlintsGPT NEW C Cloud Pre-sales …" at bounding box center [242, 255] width 484 height 510
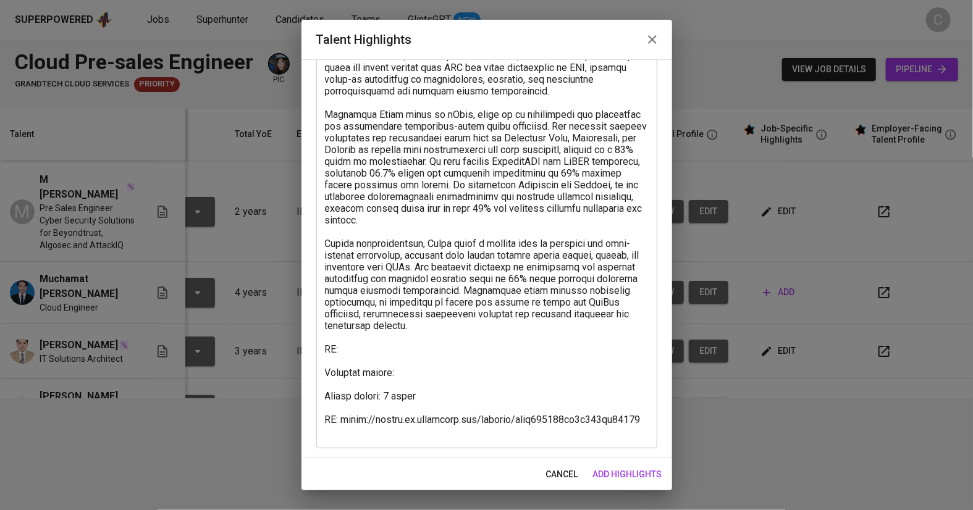
scroll to position [0, 93]
click at [358, 352] on textarea at bounding box center [487, 220] width 324 height 434
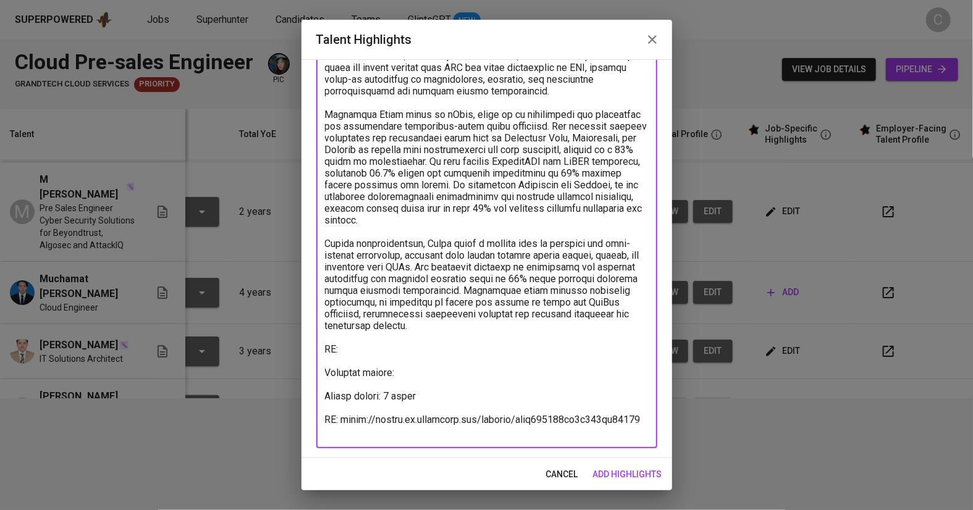
paste textarea "https://glints.sg.larksuite.com/wiki/U3IAwgiqGilxZYkKGoTl2OKTgHc?from=from_copy…"
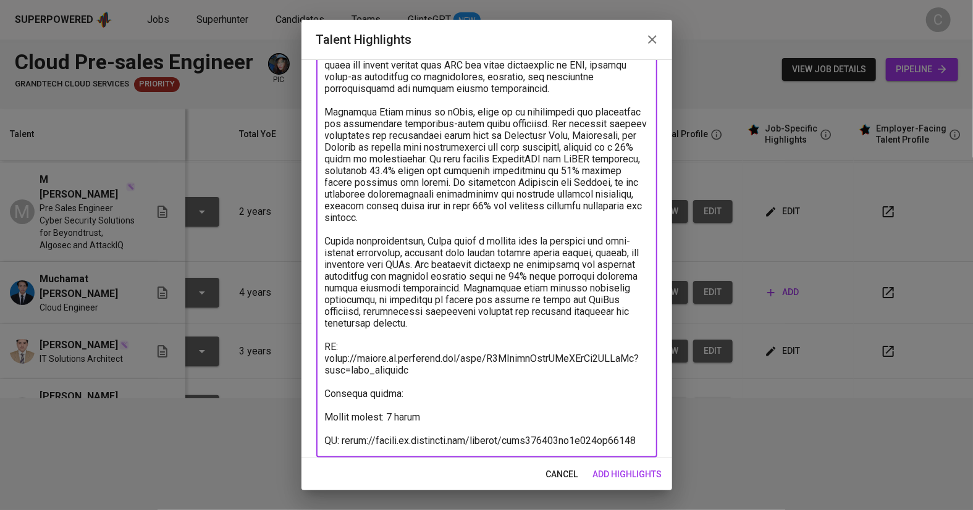
scroll to position [149, 0]
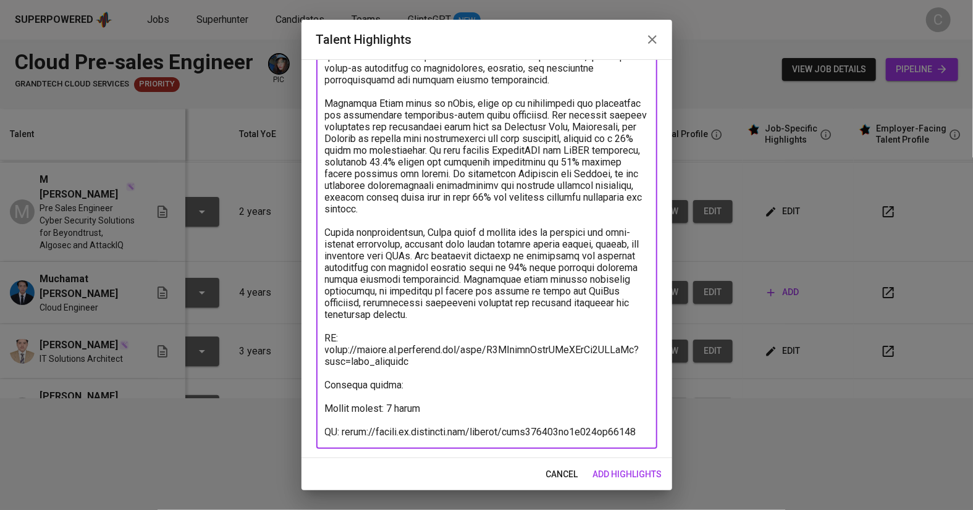
type textarea "Riyan is a Cloud Engineer with more than three years of experience spanning sys…"
click at [631, 469] on span "add highlights" at bounding box center [627, 474] width 69 height 15
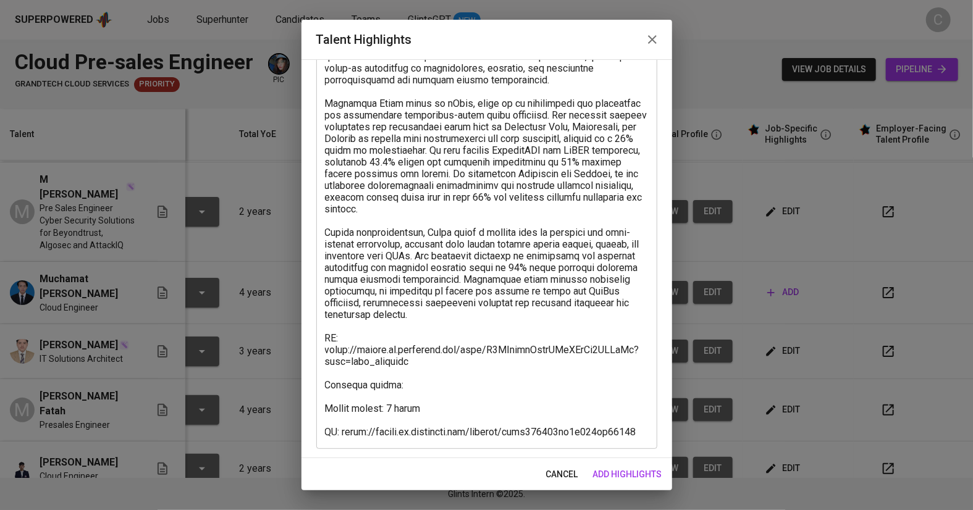
click at [631, 471] on span "add highlights" at bounding box center [627, 474] width 69 height 15
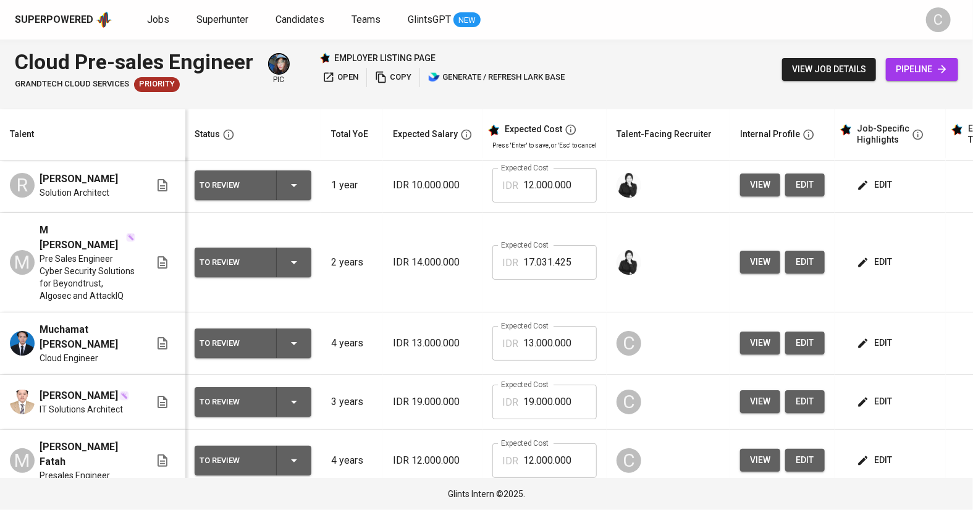
scroll to position [0, 1]
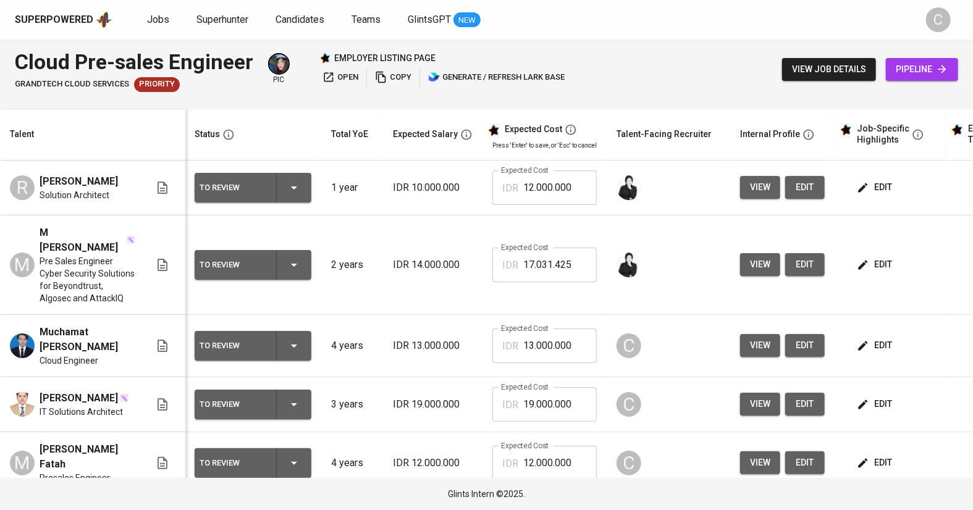
click at [795, 338] on span "edit" at bounding box center [805, 345] width 20 height 15
click at [816, 334] on button "edit" at bounding box center [805, 345] width 40 height 23
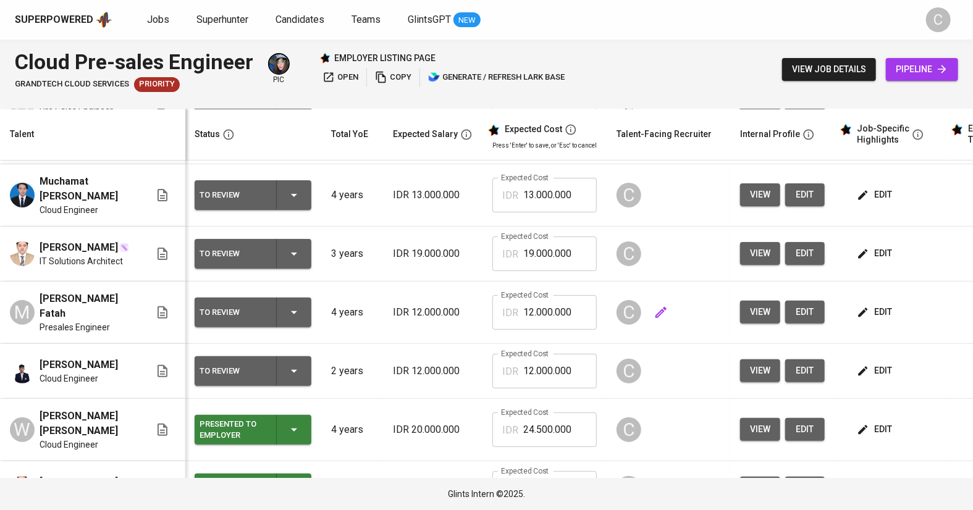
scroll to position [152, 1]
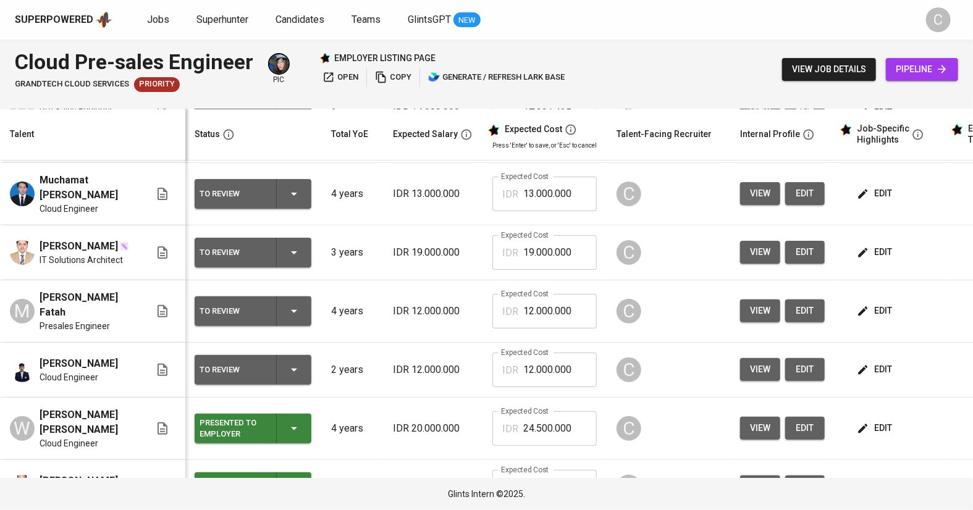
click at [870, 479] on span "edit" at bounding box center [875, 486] width 33 height 15
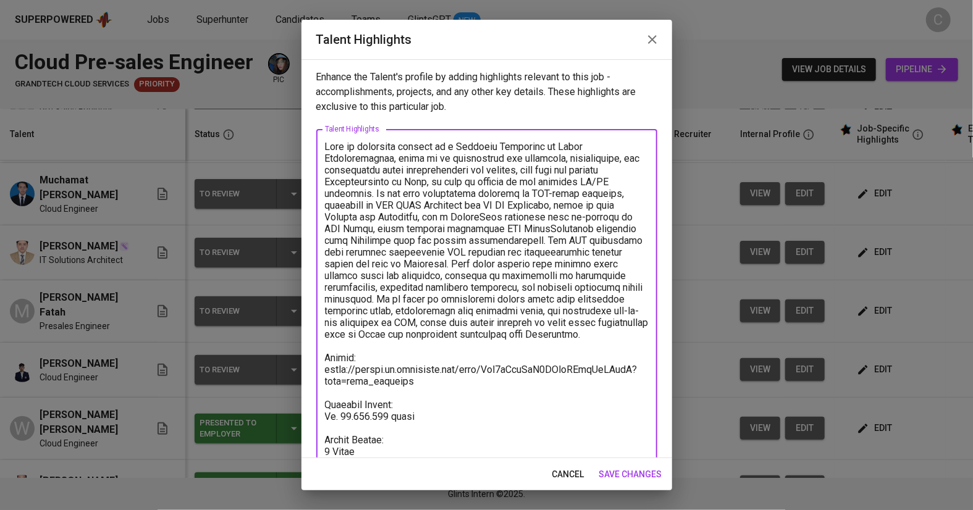
drag, startPoint x: 425, startPoint y: 416, endPoint x: 295, endPoint y: 411, distance: 129.8
click at [295, 411] on div "Talent Highlights Enhance the Talent's profile by adding highlights relevant to…" at bounding box center [486, 255] width 973 height 510
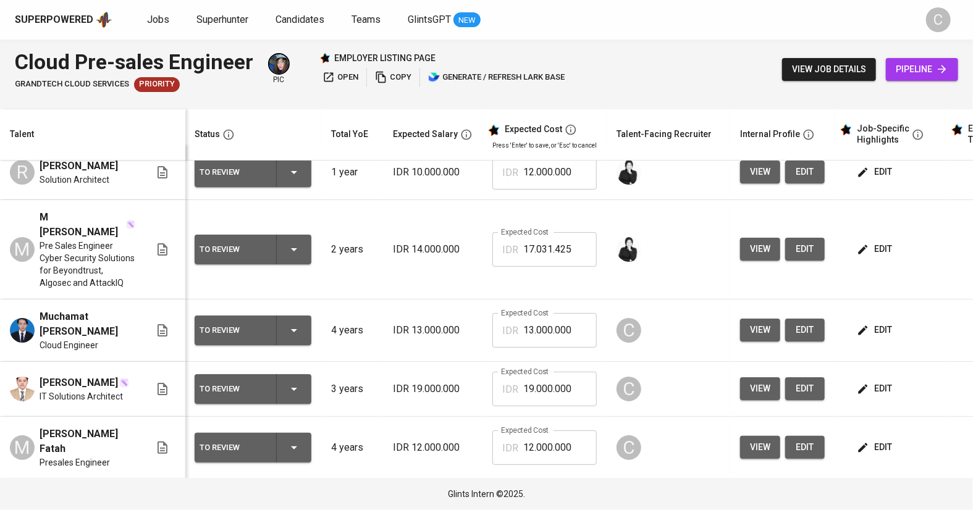
scroll to position [15, 1]
click at [868, 322] on span "edit" at bounding box center [875, 329] width 33 height 15
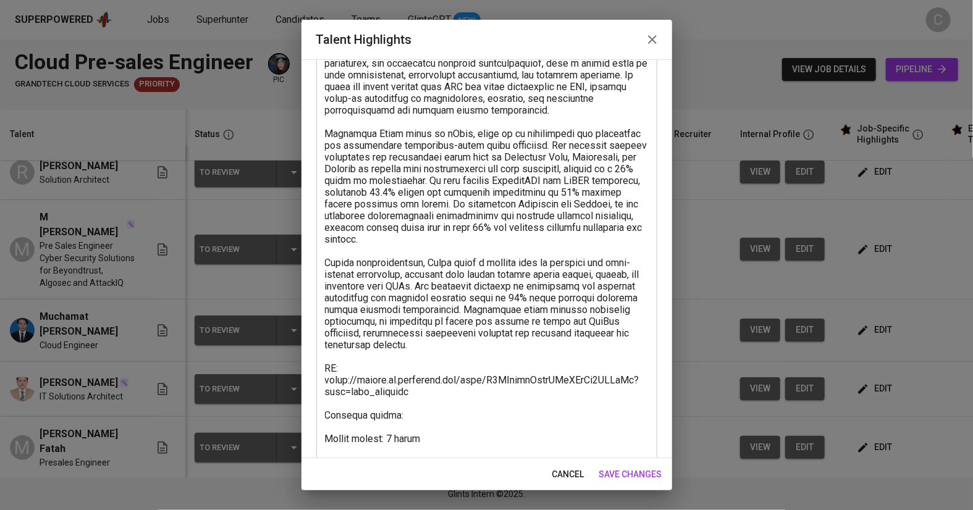
scroll to position [117, 0]
click at [418, 407] on textarea at bounding box center [487, 246] width 324 height 446
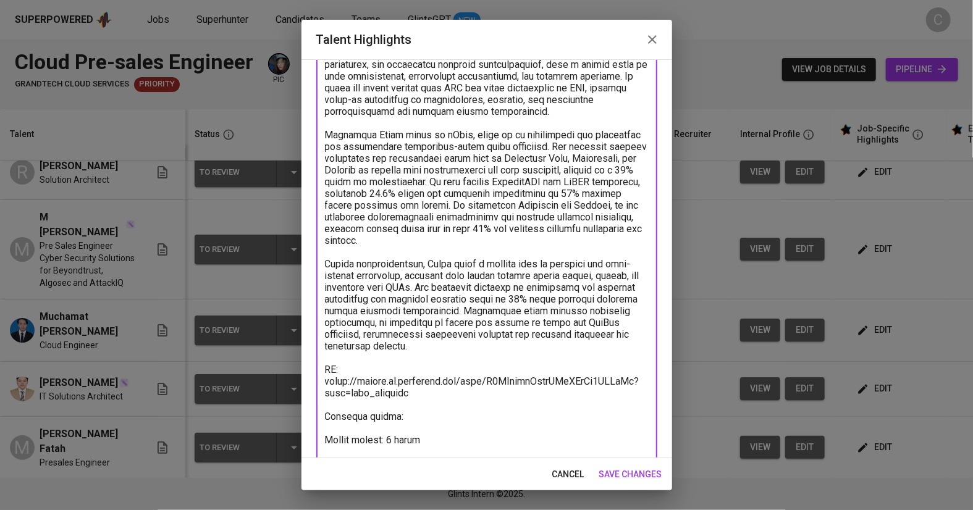
paste textarea "Rp. 16.000.000 gross"
type textarea "Riyan is a Cloud Engineer with more than three years of experience spanning sys…"
click at [639, 470] on span "save changes" at bounding box center [630, 474] width 63 height 15
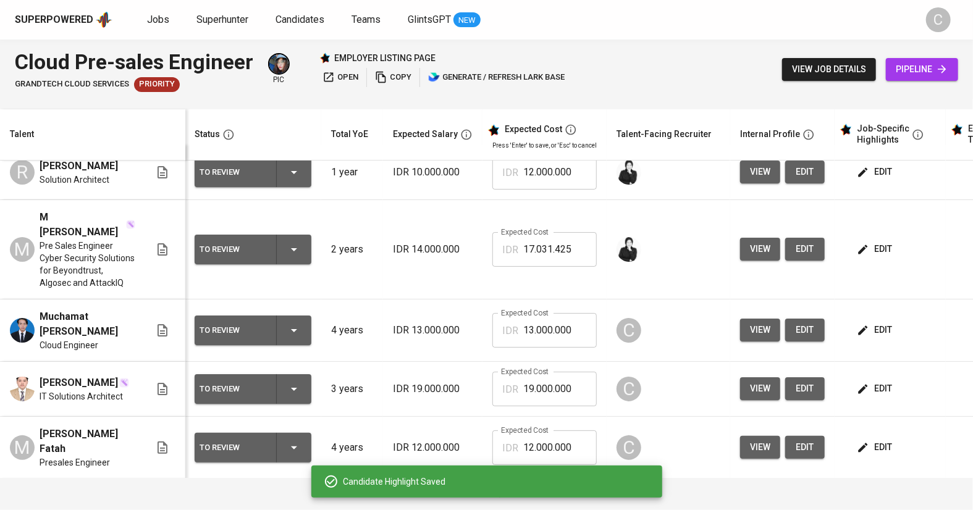
click at [523, 313] on input "13.000.000" at bounding box center [560, 330] width 74 height 35
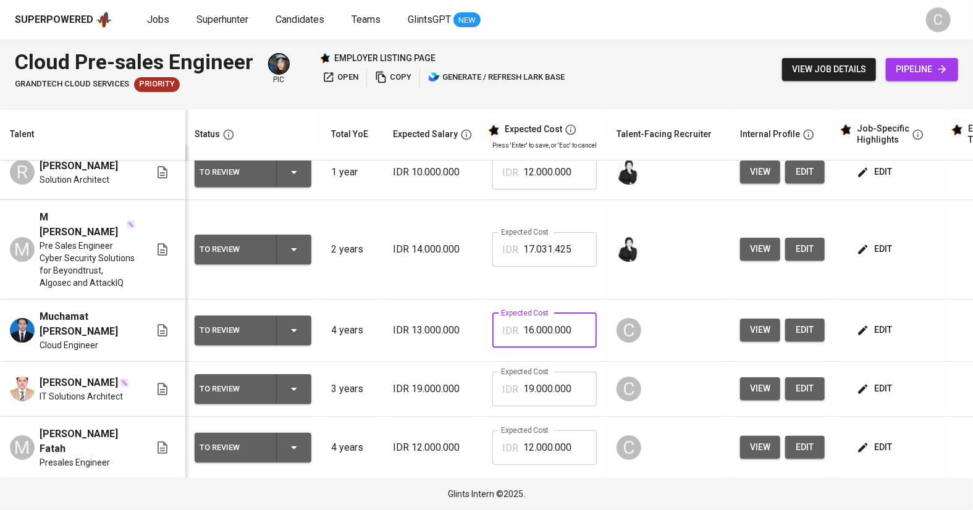
type input "16.000.000"
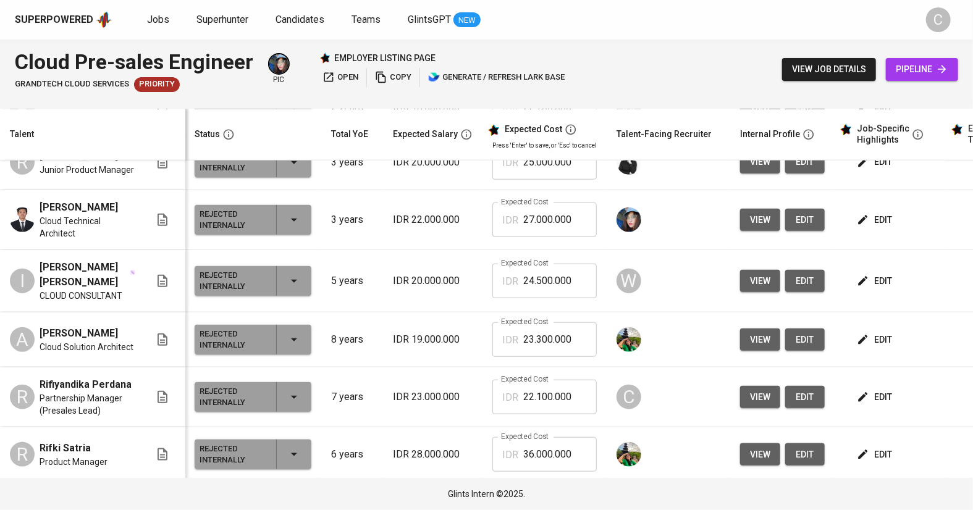
scroll to position [648, 1]
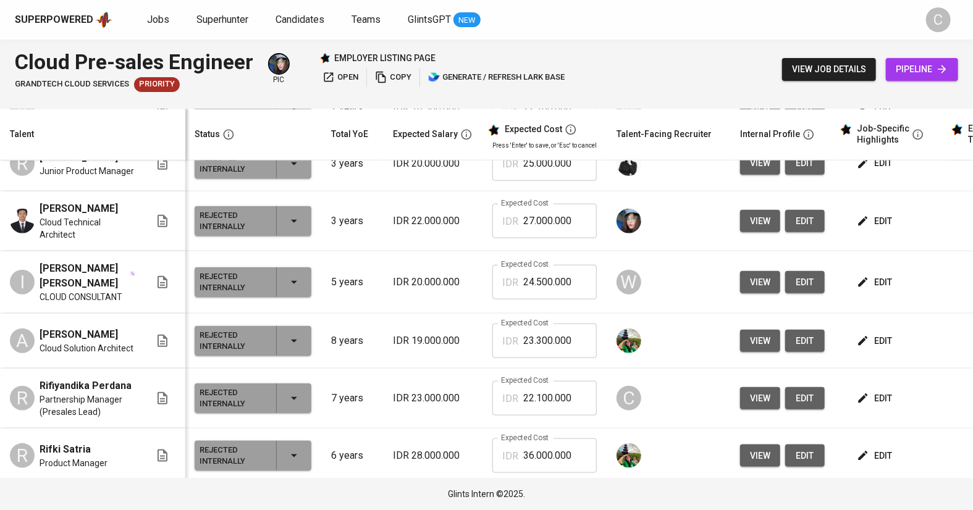
click at [869, 334] on span "edit" at bounding box center [875, 341] width 33 height 15
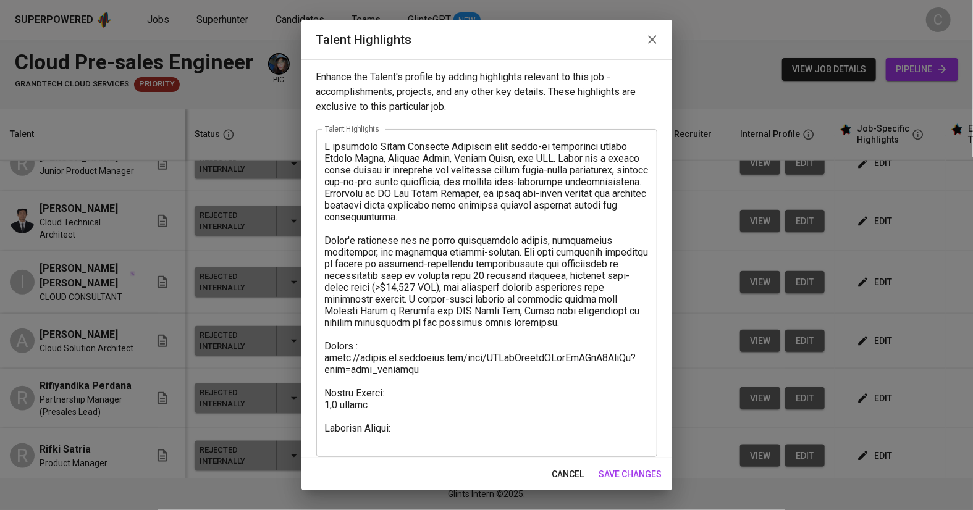
scroll to position [9, 0]
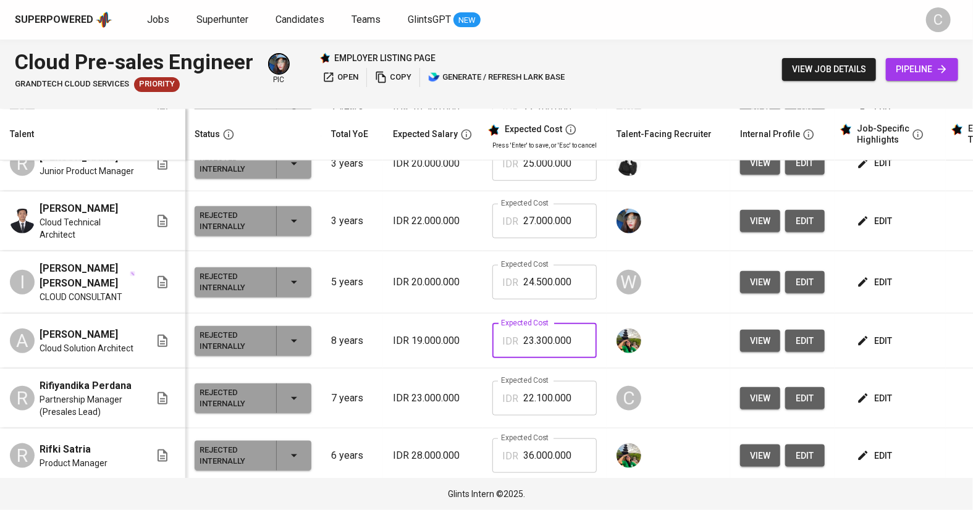
drag, startPoint x: 581, startPoint y: 277, endPoint x: 452, endPoint y: 279, distance: 128.5
click at [452, 314] on tr "A Ahmad Rizki Cloud Solution Architect Rejected Internally 8 years IDR 19.000.0…" at bounding box center [534, 341] width 1070 height 55
click at [488, 314] on td "Expected Cost IDR 23.300.000 Expected Cost" at bounding box center [544, 341] width 124 height 55
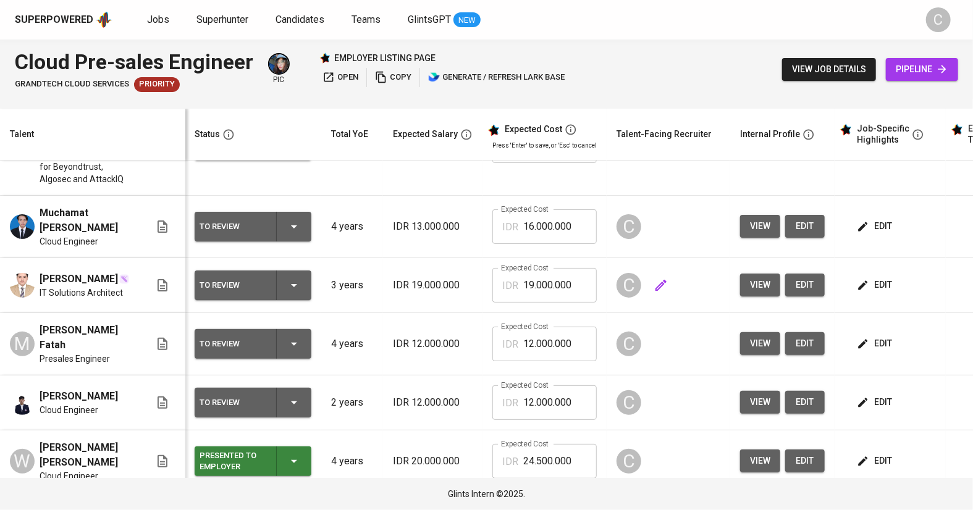
scroll to position [116, 1]
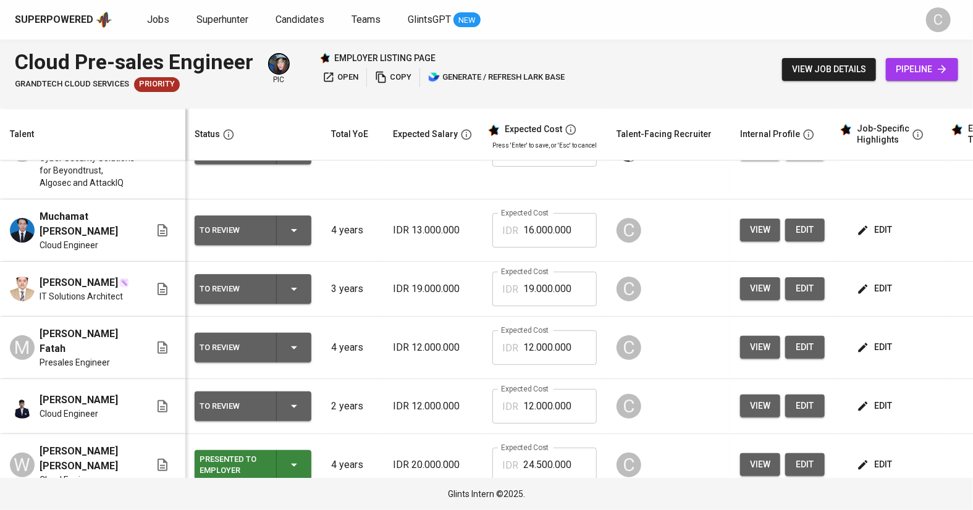
click at [875, 277] on button "edit" at bounding box center [875, 288] width 43 height 23
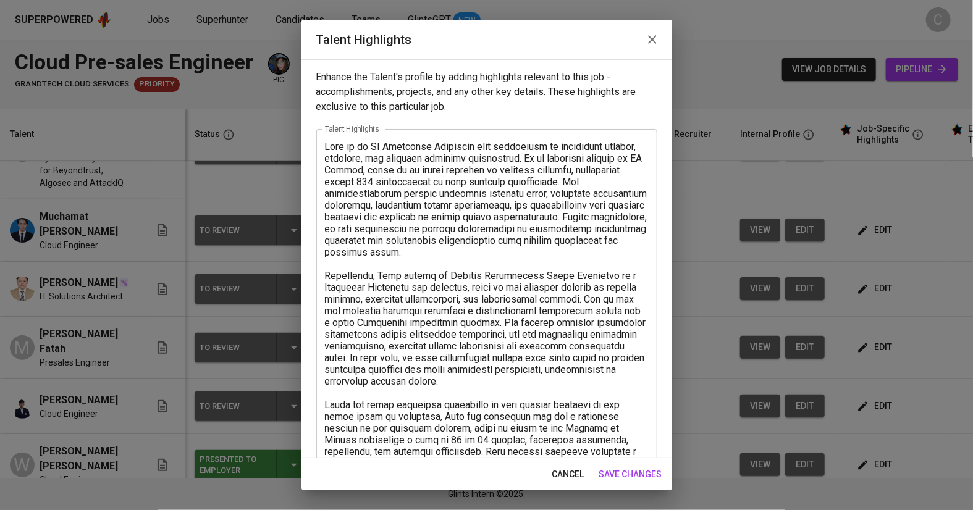
scroll to position [185, 0]
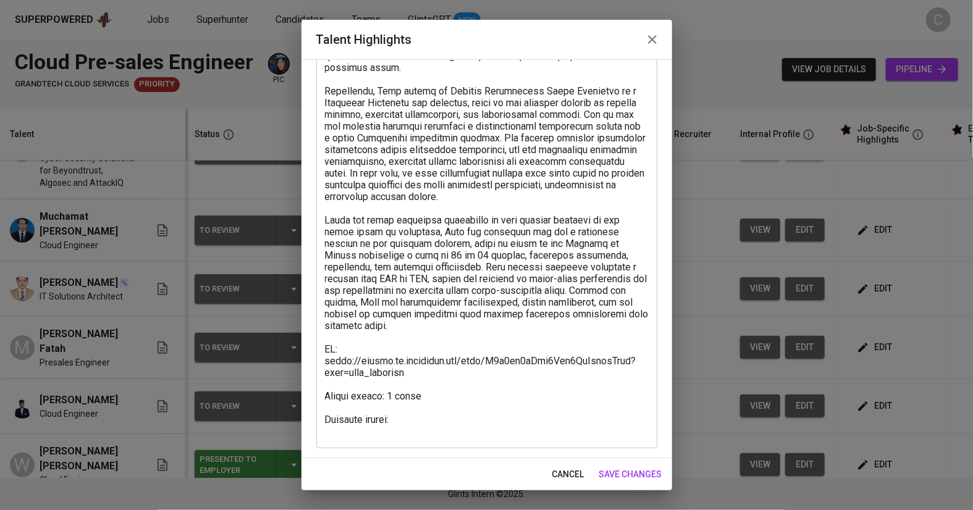
click at [419, 406] on textarea at bounding box center [487, 196] width 324 height 481
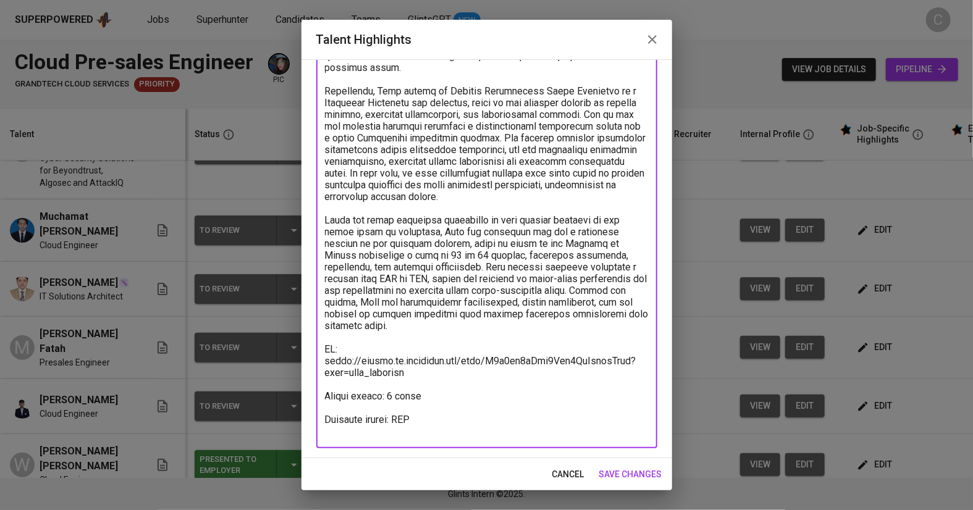
paste textarea "23.300.000"
type textarea "Ekky is an IT Solutions Architect with experience in enterprise systems, presal…"
click at [628, 479] on span "save changes" at bounding box center [630, 474] width 63 height 15
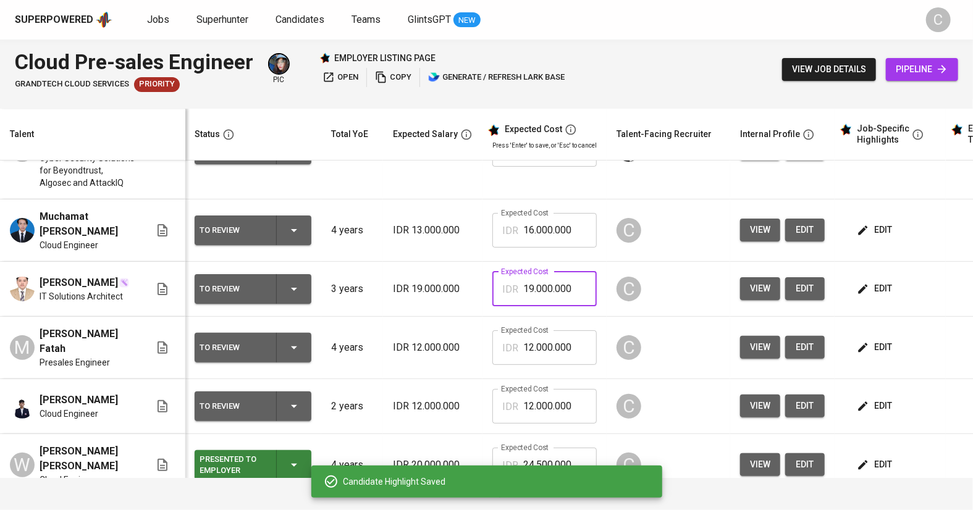
drag, startPoint x: 571, startPoint y: 213, endPoint x: 494, endPoint y: 201, distance: 78.7
click at [494, 272] on div "IDR 19.000.000 Expected Cost" at bounding box center [544, 289] width 104 height 35
paste input "23.3"
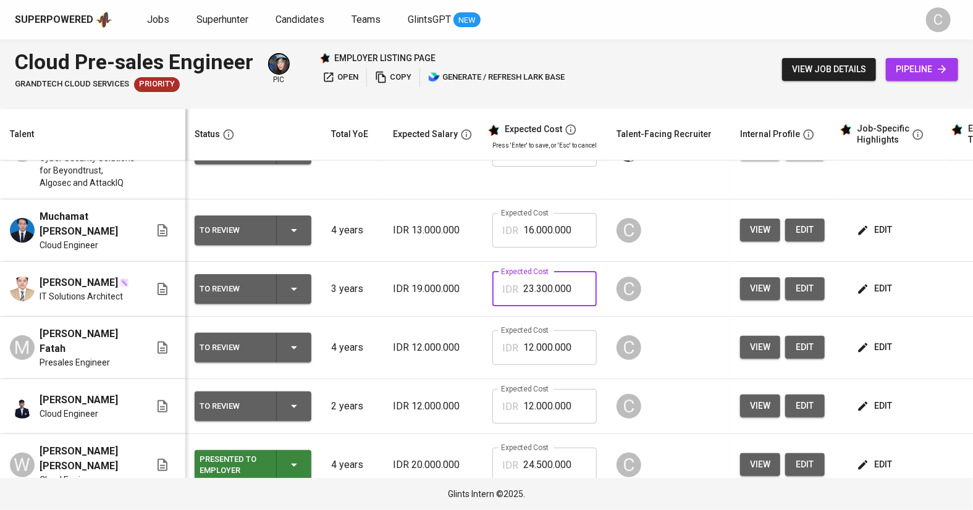
type input "23.300.000"
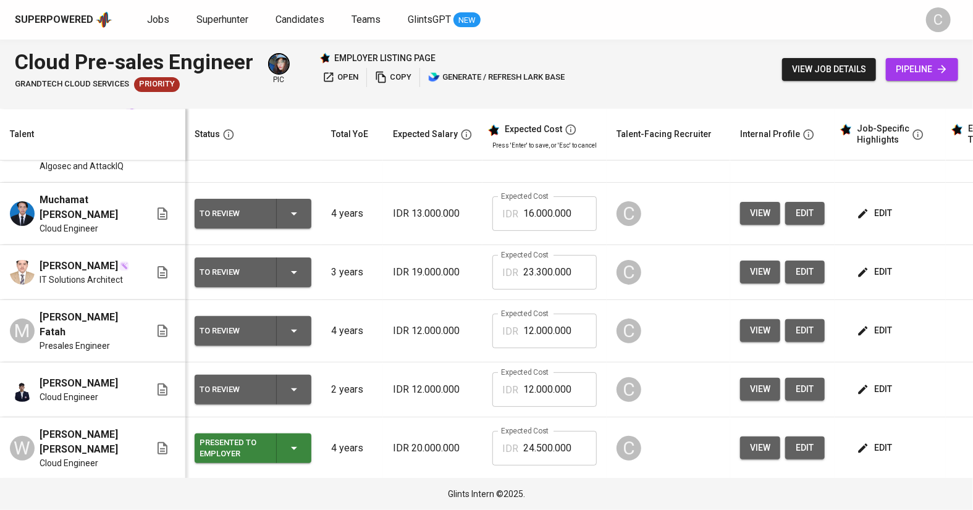
scroll to position [143, 1]
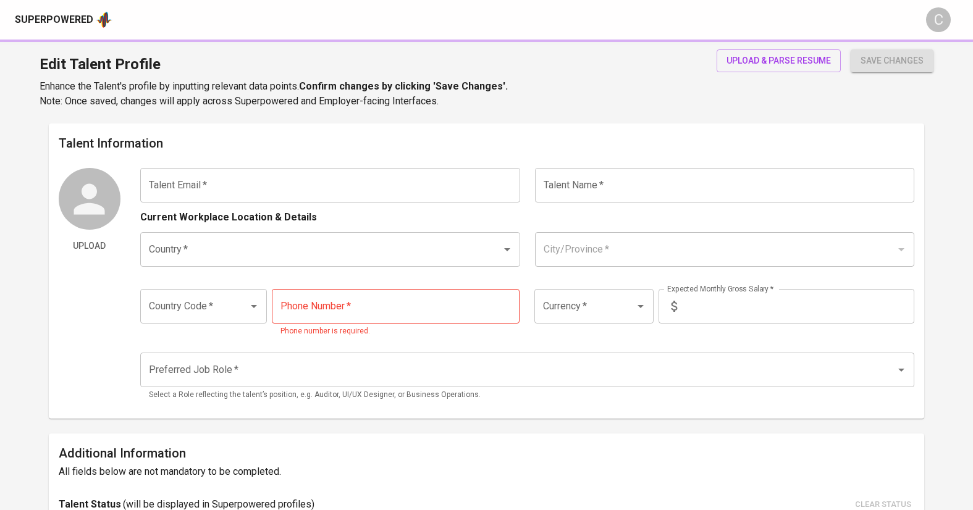
type input "[EMAIL_ADDRESS][DOMAIN_NAME]"
type input "Muchamat [PERSON_NAME]"
type input "[GEOGRAPHIC_DATA]"
type input "Kab. [GEOGRAPHIC_DATA], [GEOGRAPHIC_DATA]"
type input "+62"
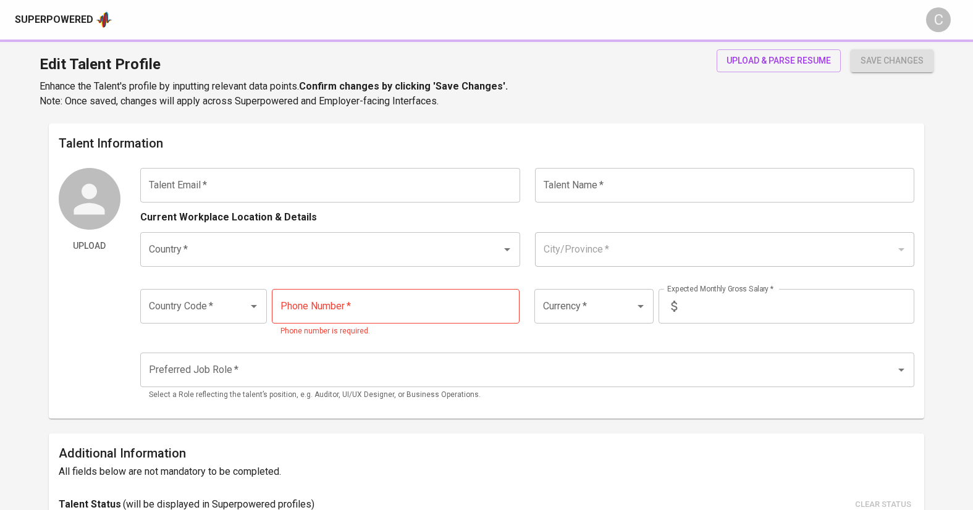
type input "[PHONE_NUMBER]"
type input "IDR"
type input "Software Architect"
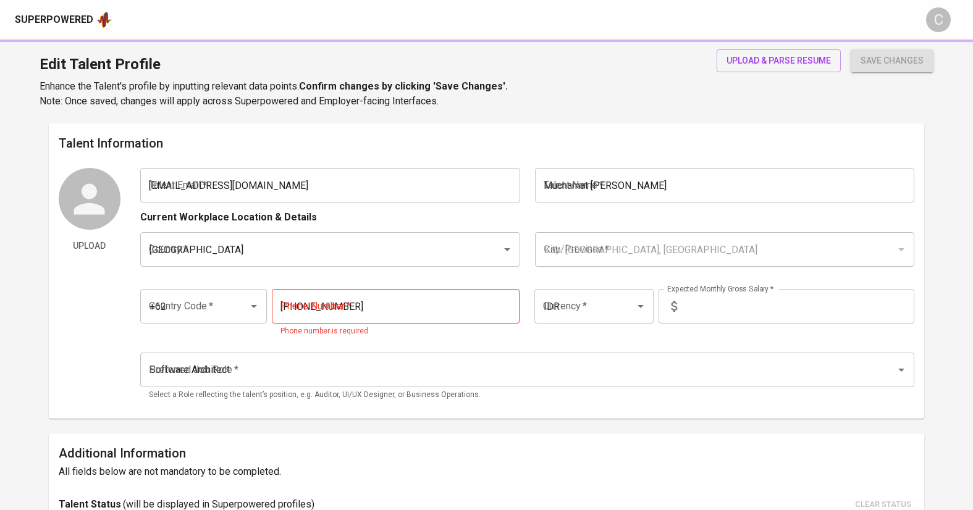
radio input "true"
type input "4"
type input "1 Month"
type input "https://www.linkedin.com/in/muchamat-riyan-khamdani-053182186/"
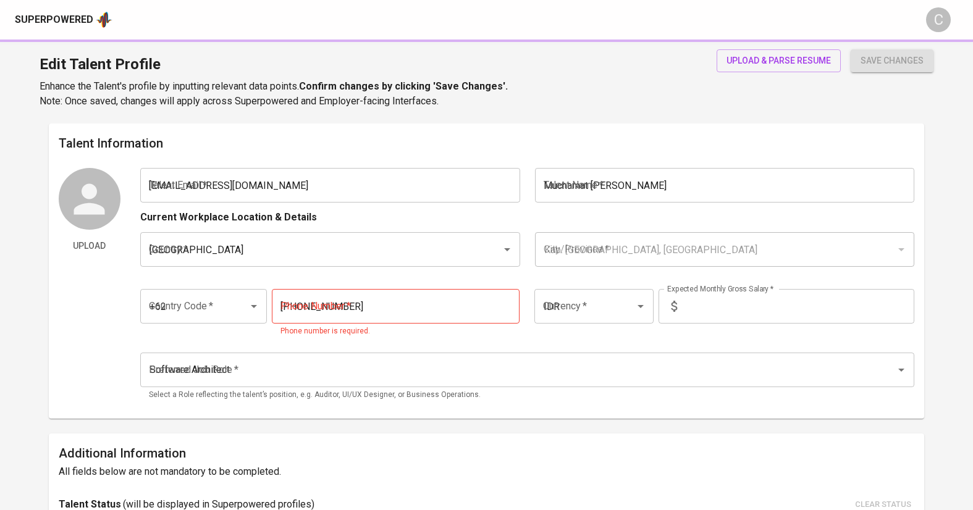
type input "https://github.com/riyankhamdani"
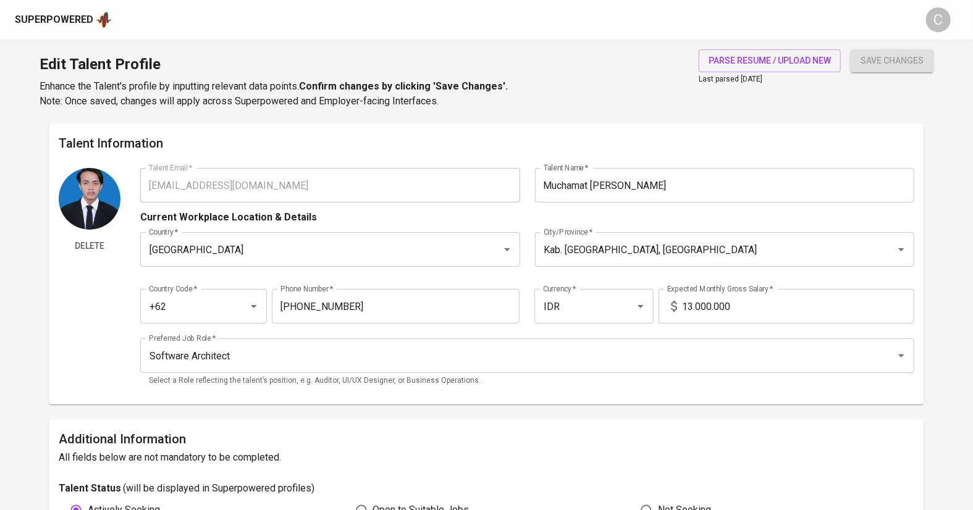
click at [689, 310] on input "13.000.000" at bounding box center [798, 306] width 232 height 35
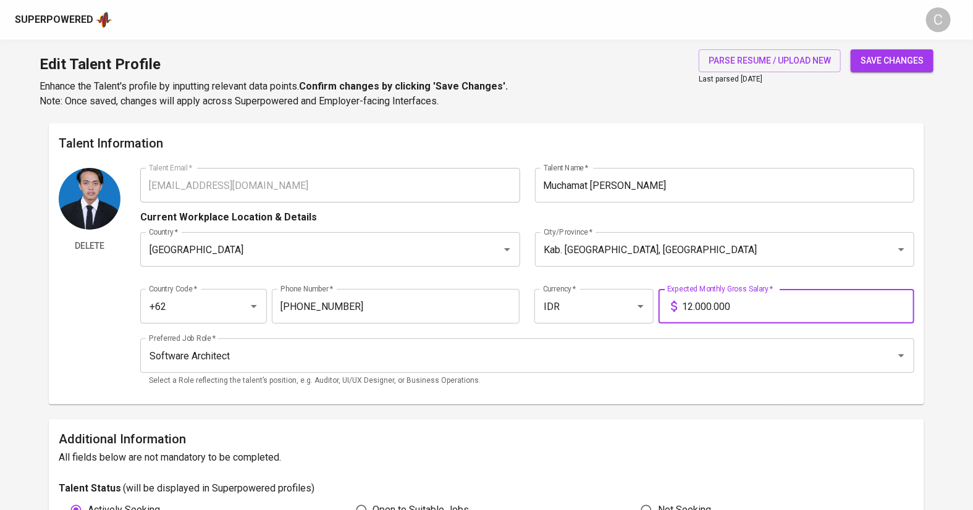
type input "12.000.000"
click at [879, 67] on span "save changes" at bounding box center [892, 60] width 63 height 15
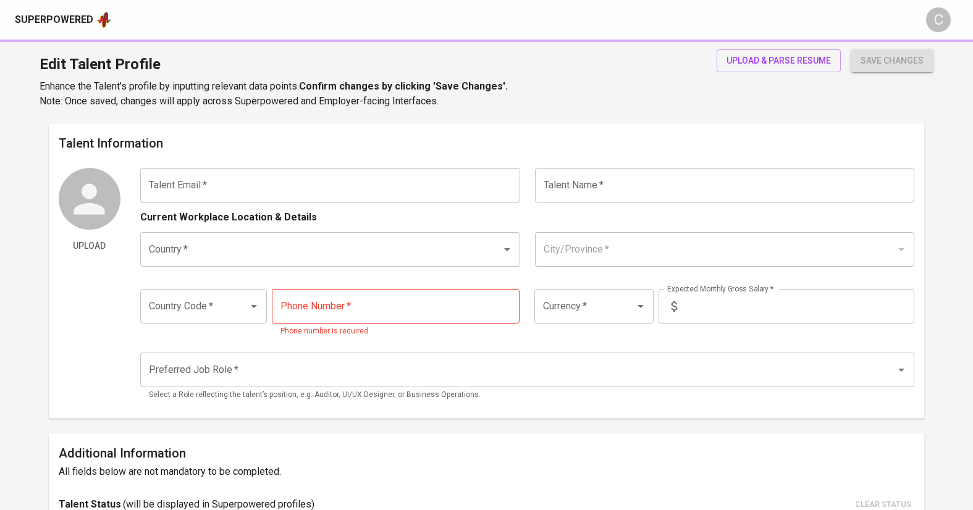
type input "[EMAIL_ADDRESS][DOMAIN_NAME]"
type input "Muchamat [PERSON_NAME]"
type input "[GEOGRAPHIC_DATA]"
type input "Kab. [GEOGRAPHIC_DATA], [GEOGRAPHIC_DATA]"
type input "+62"
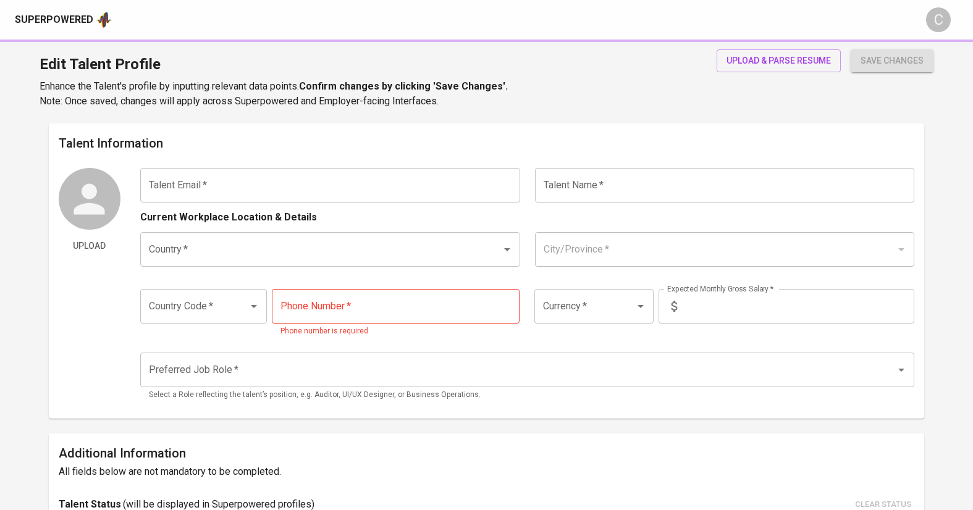
type input "[PHONE_NUMBER]"
type input "IDR"
type input "Software Architect"
radio input "true"
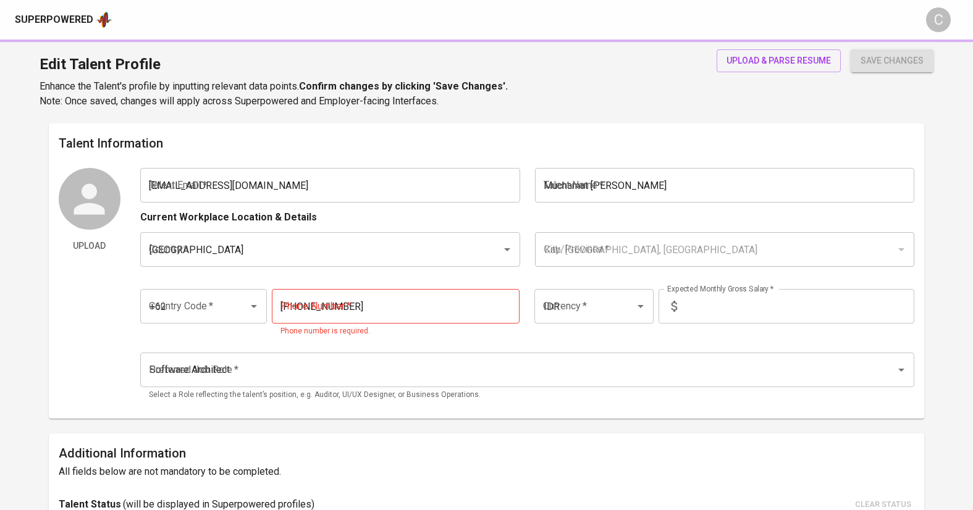
radio input "true"
type input "4"
type input "1 Month"
type input "[URL][DOMAIN_NAME]"
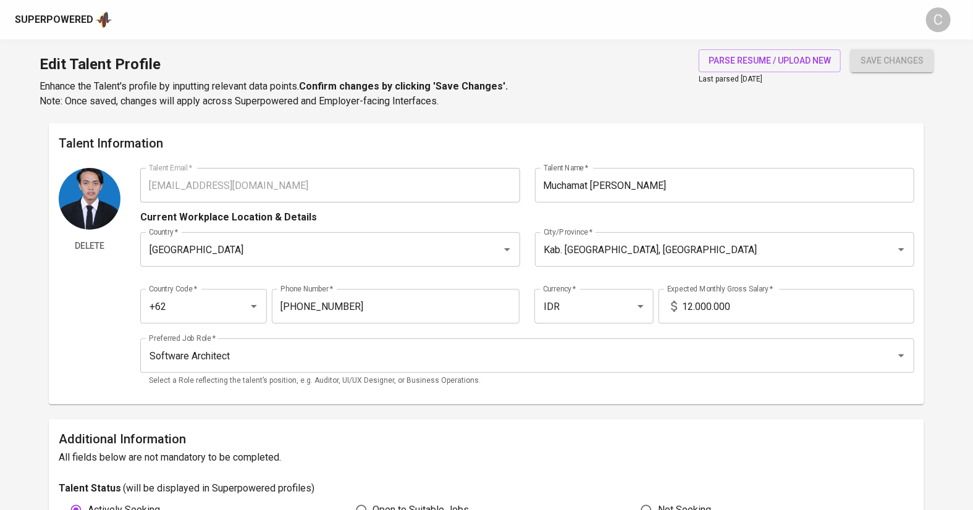
click at [693, 315] on input "12.000.000" at bounding box center [798, 306] width 232 height 35
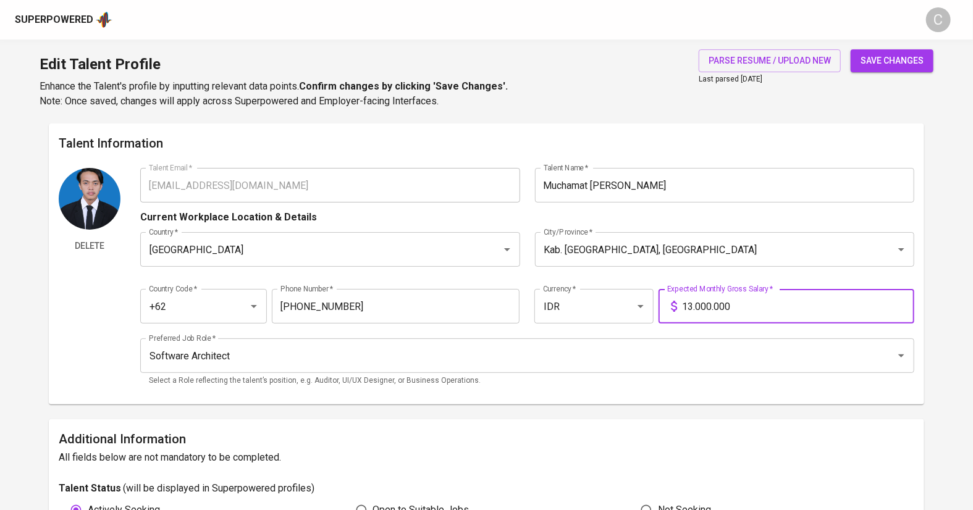
type input "13.000.000"
click at [884, 59] on span "save changes" at bounding box center [892, 60] width 63 height 15
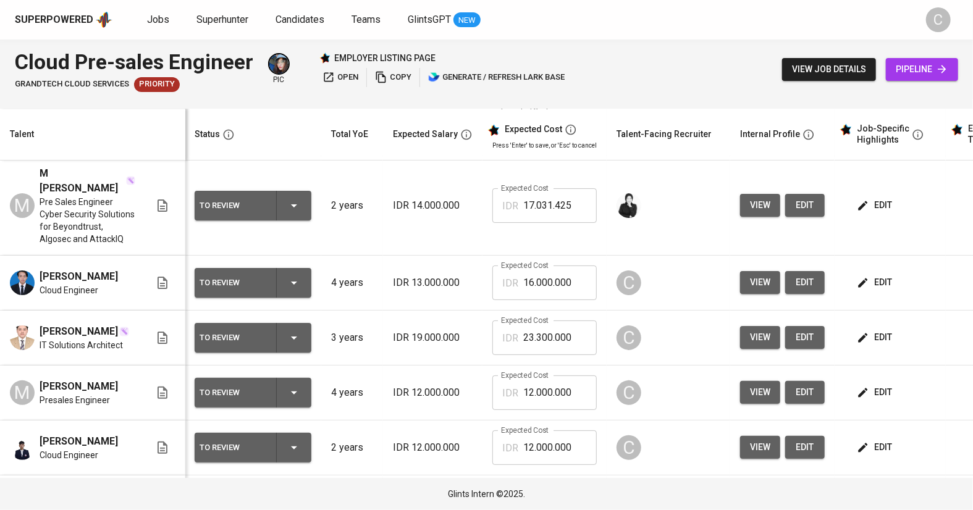
scroll to position [50, 1]
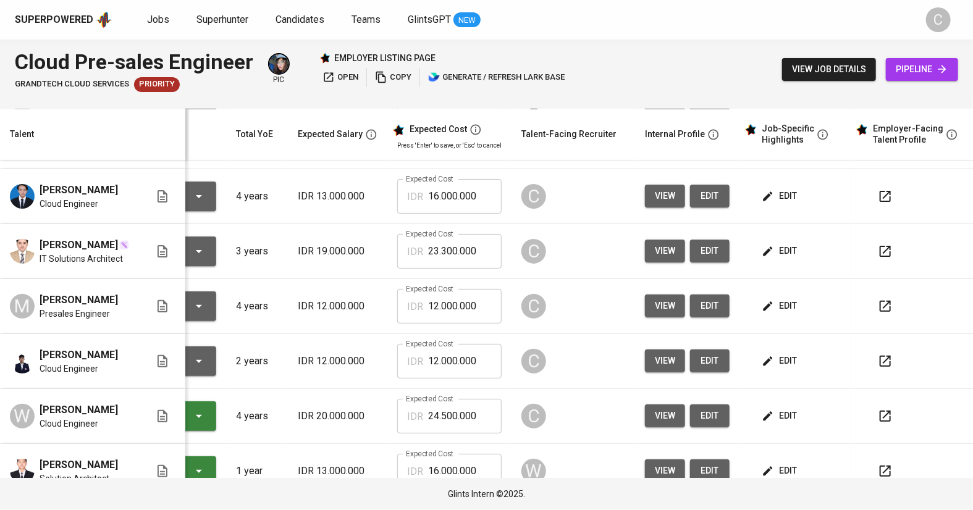
click at [782, 309] on span "edit" at bounding box center [780, 305] width 33 height 15
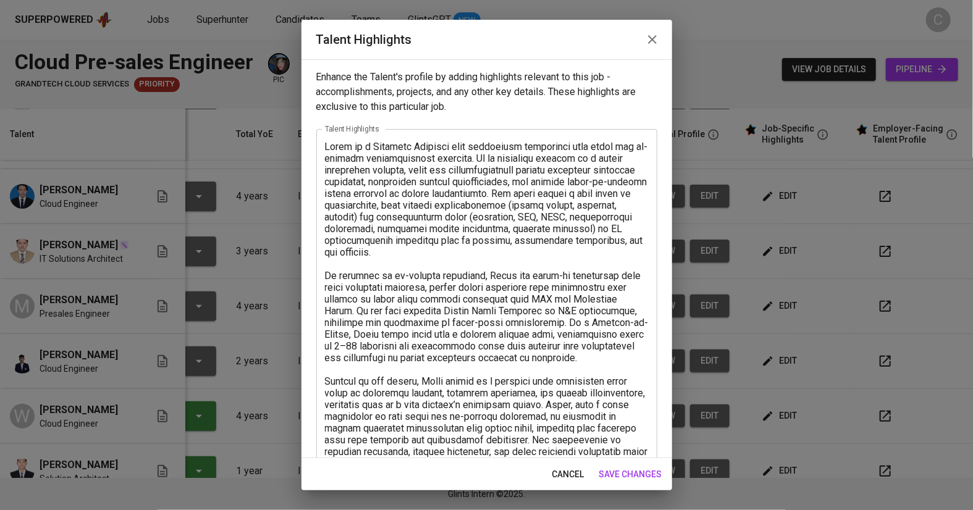
scroll to position [161, 0]
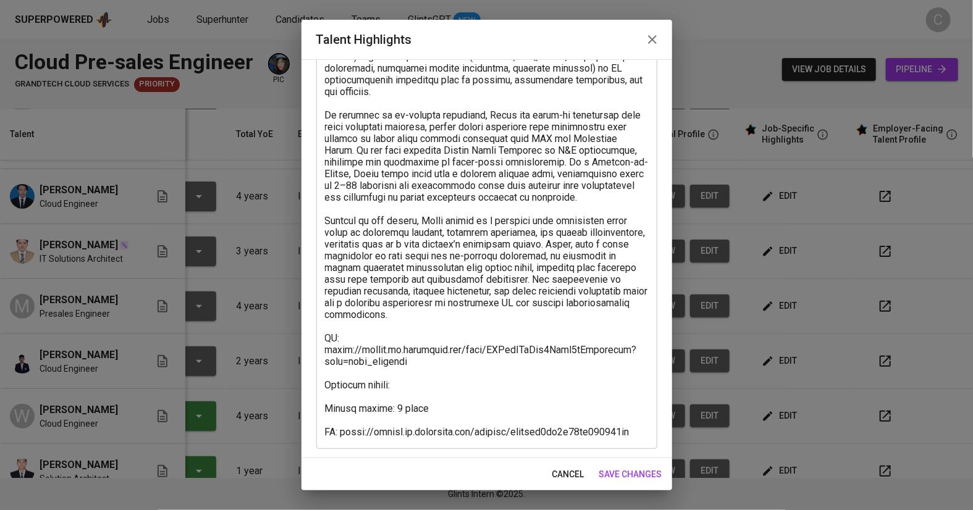
click at [413, 373] on textarea at bounding box center [487, 209] width 324 height 458
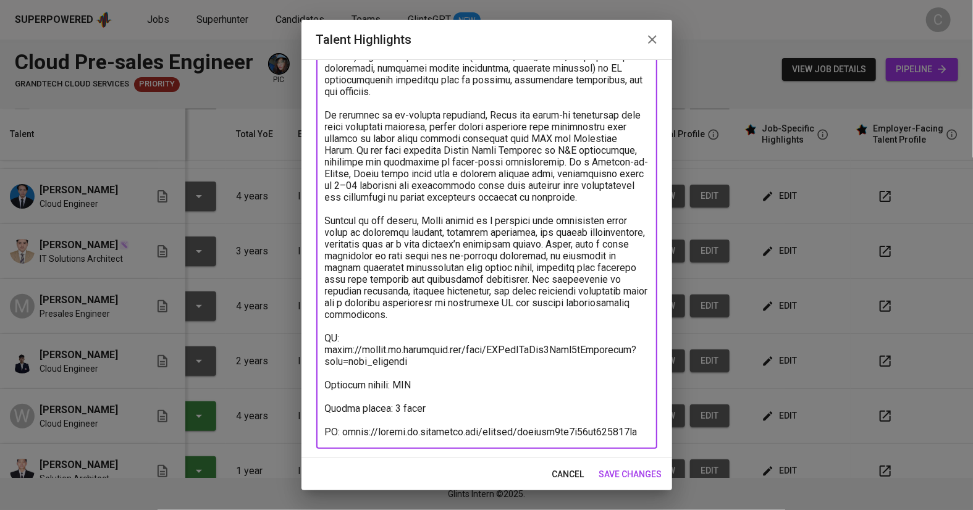
paste textarea "14,424,883"
click at [416, 372] on textarea at bounding box center [487, 209] width 324 height 458
type textarea "Fatah is a Presales Engineer with experience supporting both cloud and on-premi…"
click at [620, 467] on span "save changes" at bounding box center [630, 474] width 63 height 15
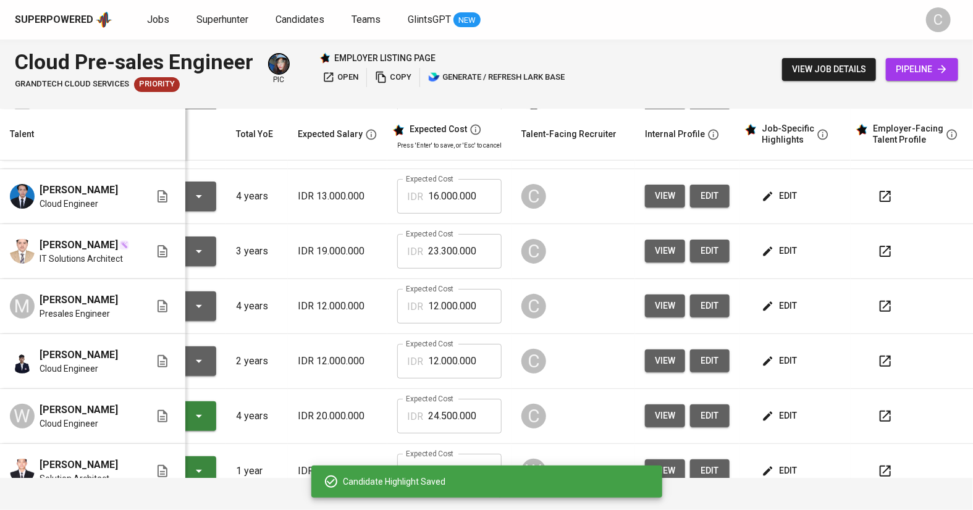
click at [784, 368] on span "edit" at bounding box center [780, 360] width 33 height 15
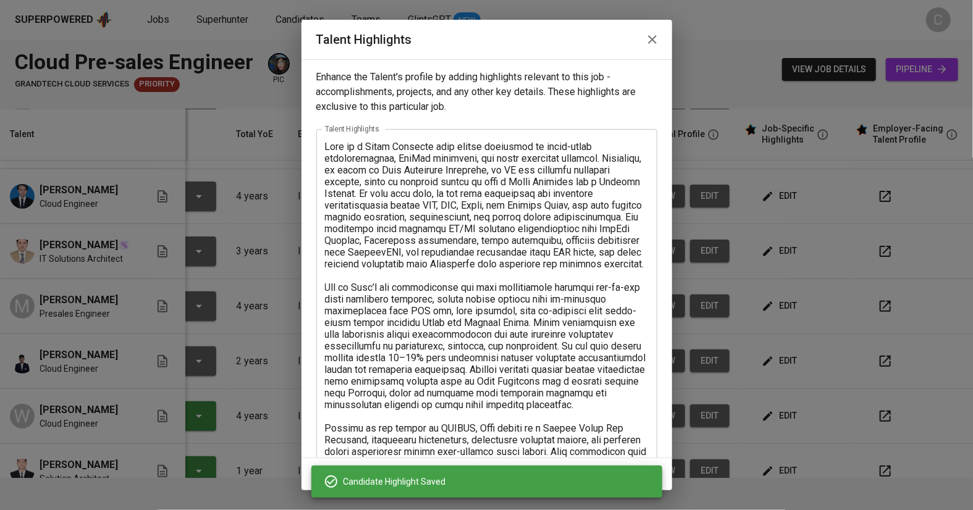
scroll to position [243, 0]
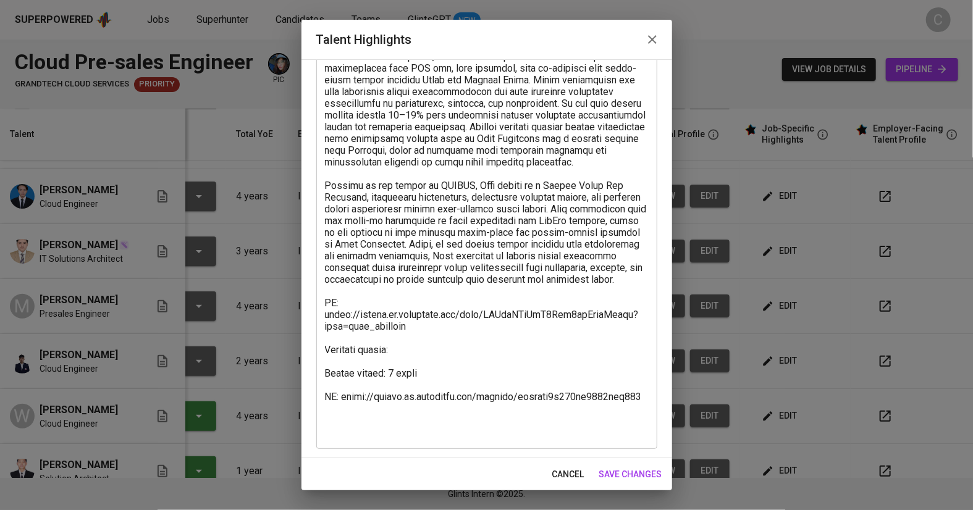
click at [424, 375] on textarea at bounding box center [487, 168] width 324 height 540
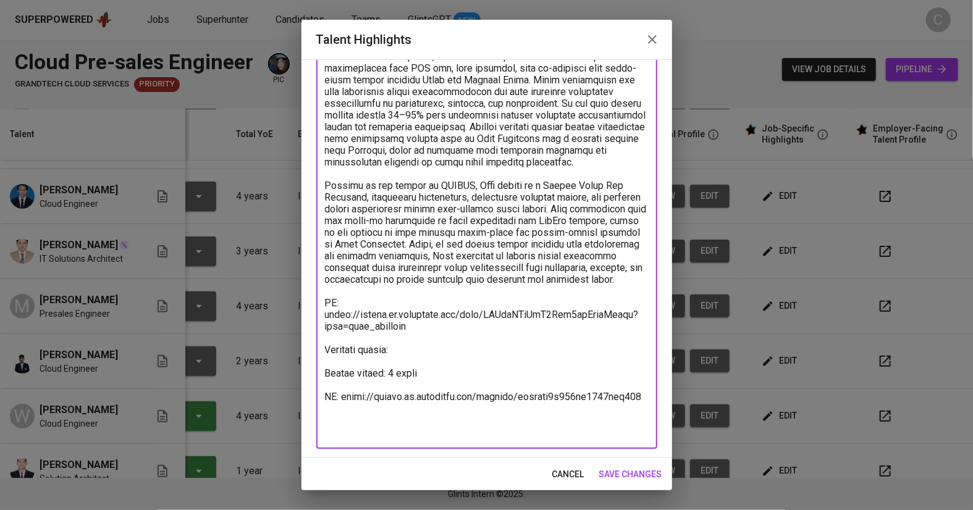
paste textarea "IDR Rp 14,424,883 Gross"
type textarea "Gary is a Cloud Engineer with strong expertise in multi-cloud infrastructure, D…"
click at [632, 468] on span "save changes" at bounding box center [630, 474] width 63 height 15
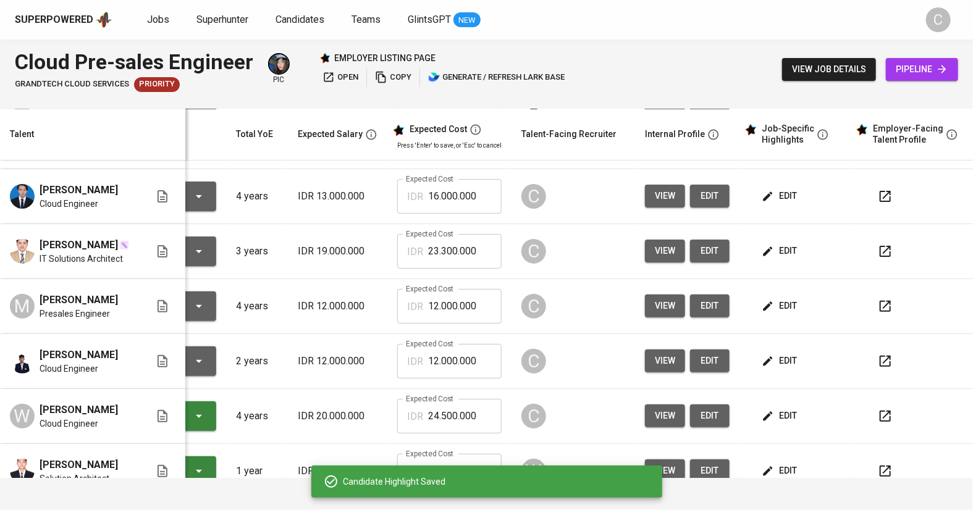
click at [486, 309] on input "12.000.000" at bounding box center [465, 306] width 74 height 35
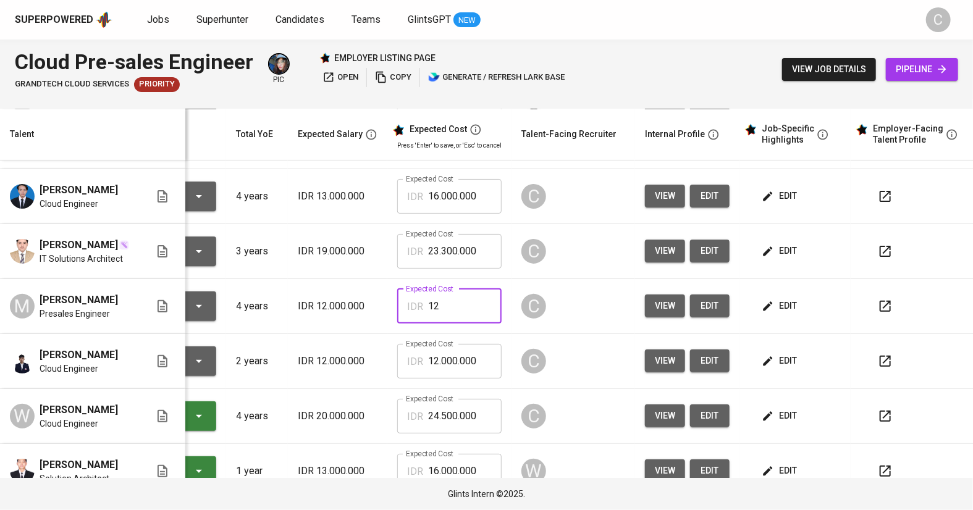
type input "1"
paste input "14.424.883"
type input "14.424.883"
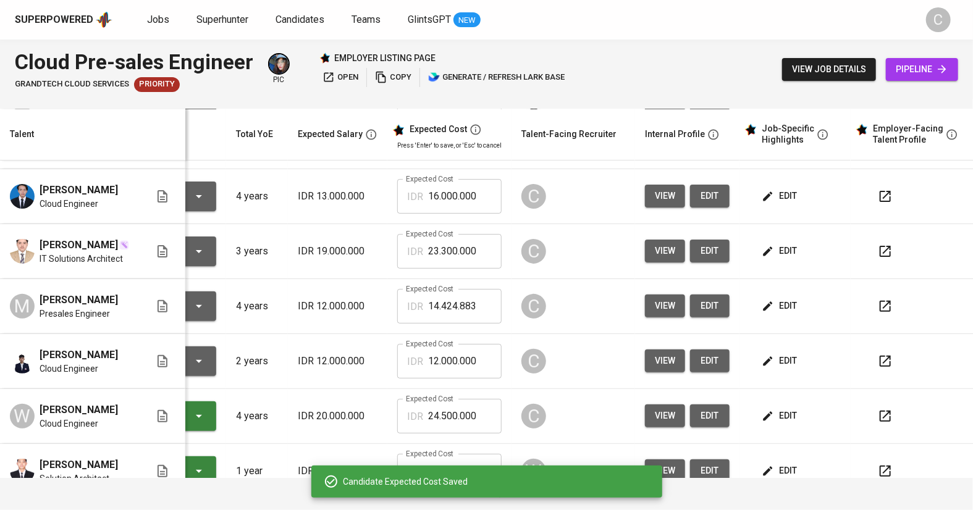
click at [486, 358] on input "12.000.000" at bounding box center [465, 361] width 74 height 35
type input "1"
paste input "14.424.883"
type input "14.424.883"
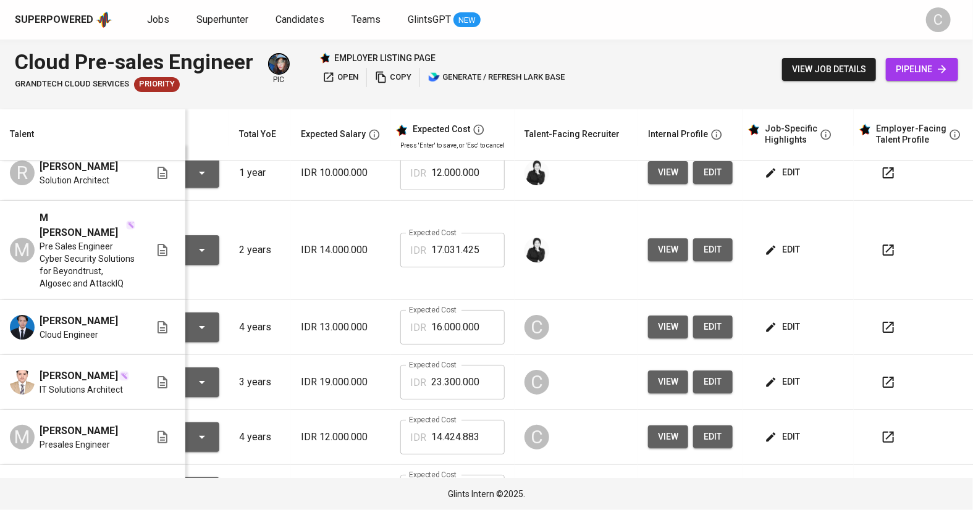
scroll to position [0, 93]
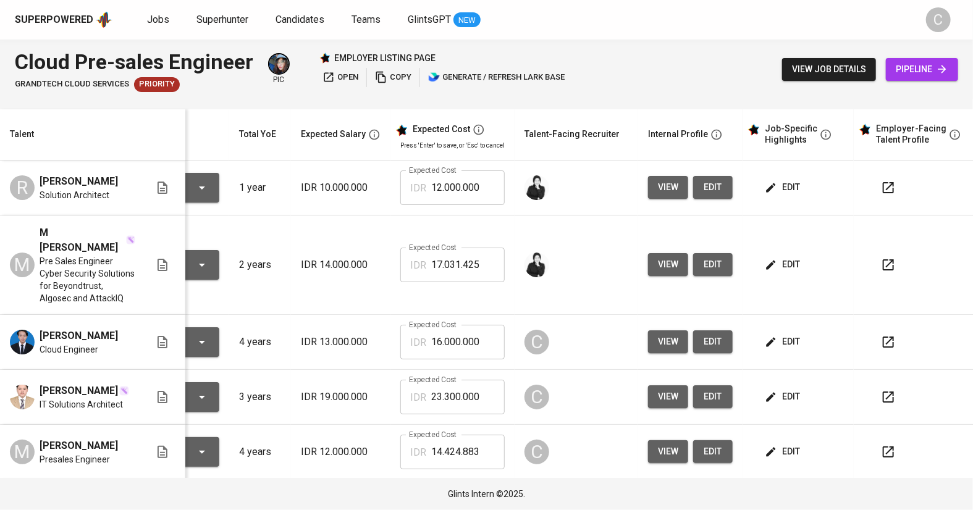
click at [885, 335] on icon "button" at bounding box center [888, 342] width 15 height 15
click at [891, 390] on icon "button" at bounding box center [888, 397] width 15 height 15
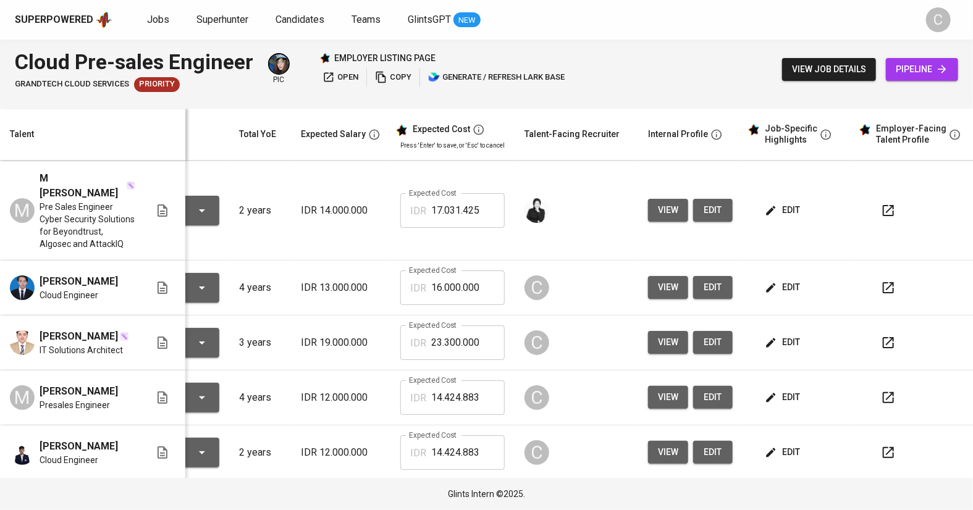
scroll to position [55, 93]
click at [885, 398] on icon "button" at bounding box center [888, 397] width 11 height 11
click at [882, 452] on icon "button" at bounding box center [888, 452] width 15 height 15
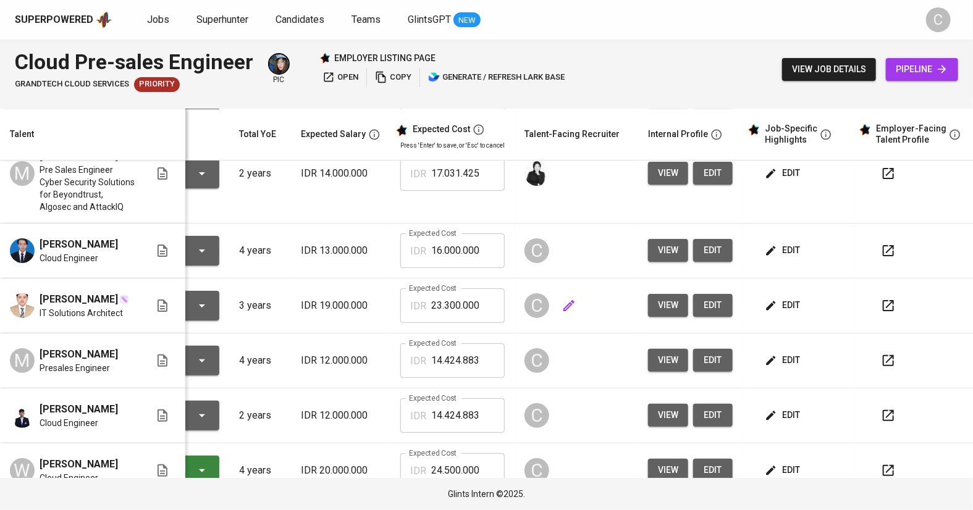
scroll to position [0, 93]
